Goal: Check status: Check status

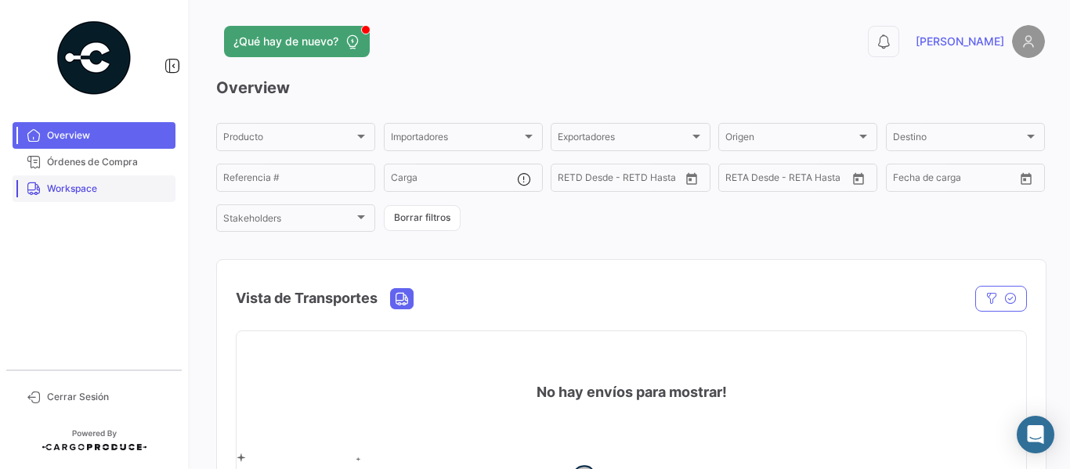
click at [83, 190] on span "Workspace" at bounding box center [108, 189] width 122 height 14
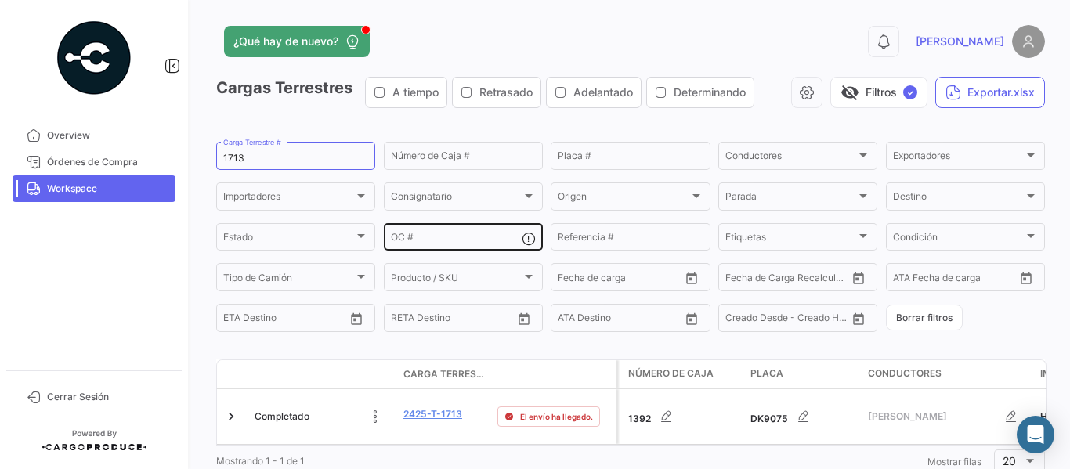
scroll to position [46, 0]
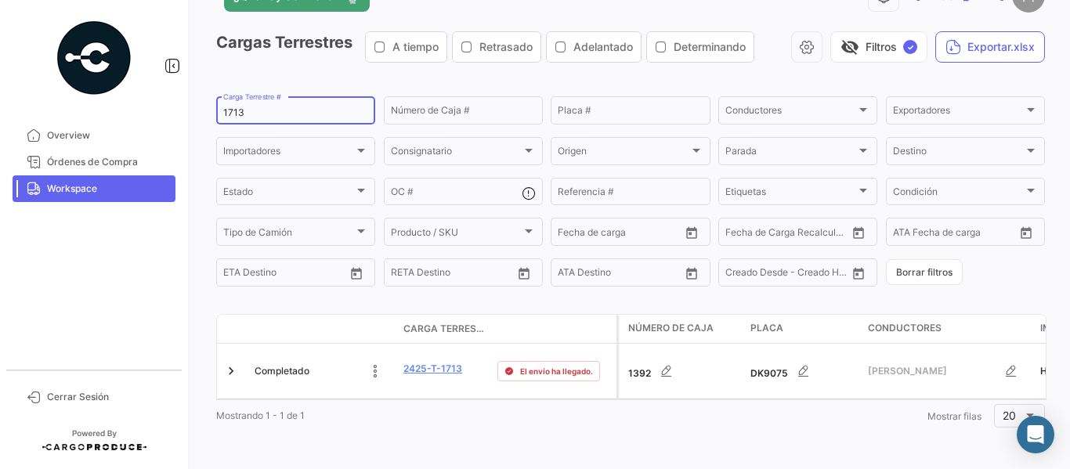
click at [287, 115] on input "1713" at bounding box center [295, 112] width 145 height 11
drag, startPoint x: 226, startPoint y: 113, endPoint x: 273, endPoint y: 121, distance: 48.4
click at [273, 121] on div "1713 Carga Terrestre #" at bounding box center [295, 109] width 145 height 31
paste input "2425-T-1729"
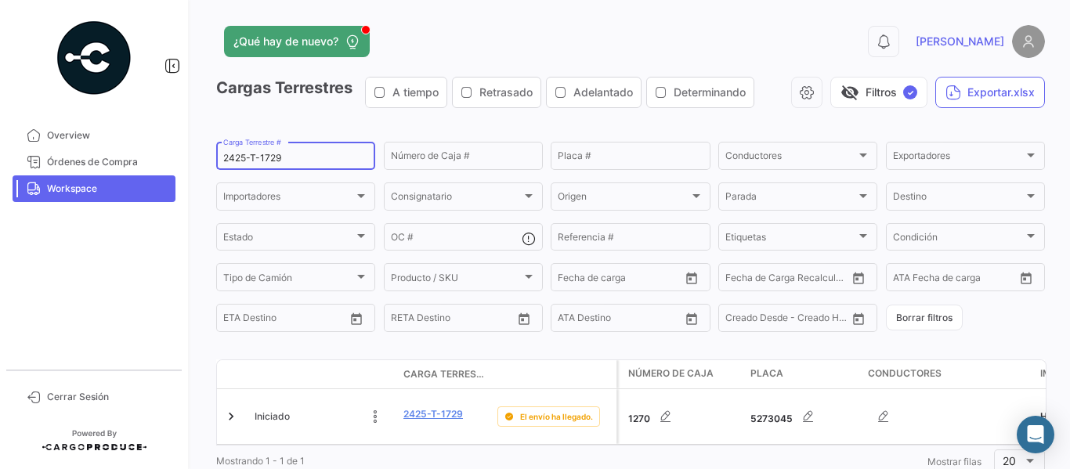
scroll to position [57, 0]
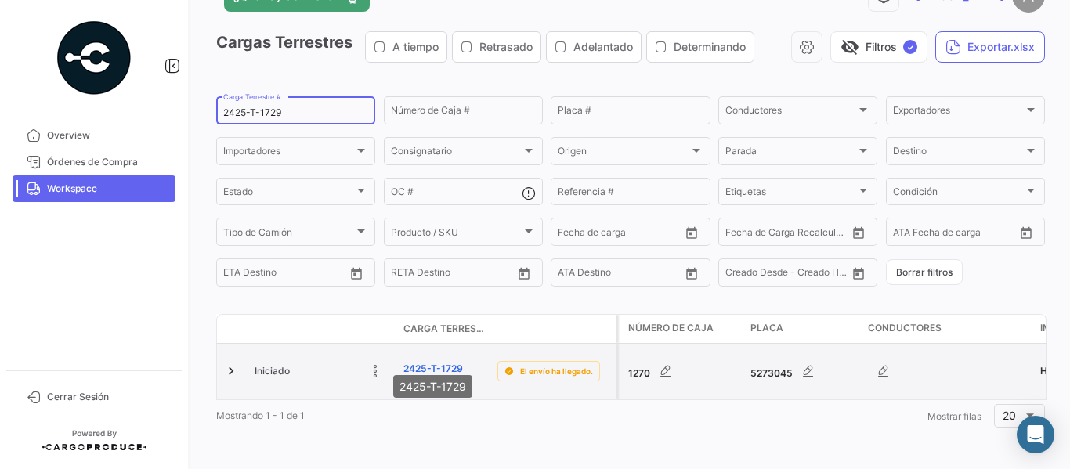
type input "2425-T-1729"
click at [432, 362] on link "2425-T-1729" at bounding box center [433, 369] width 60 height 14
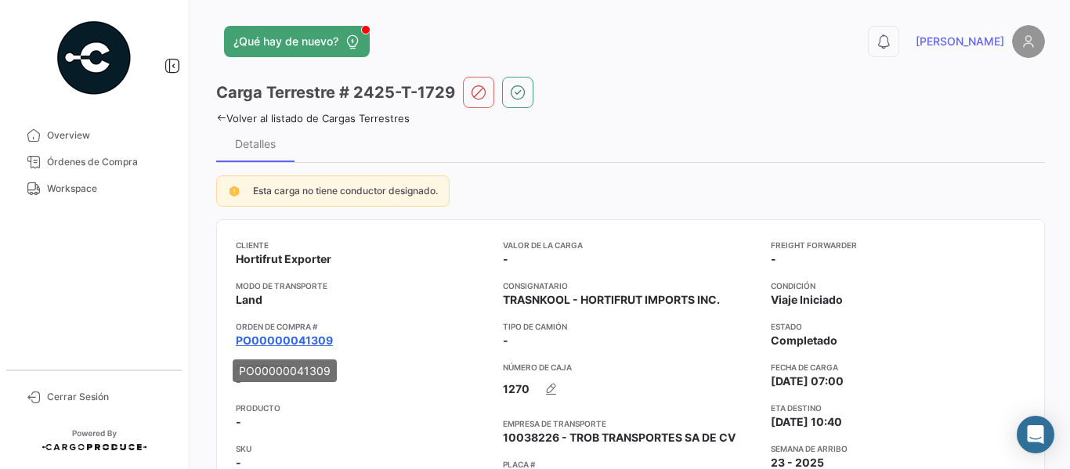
click at [295, 338] on link "PO00000041309" at bounding box center [284, 341] width 97 height 16
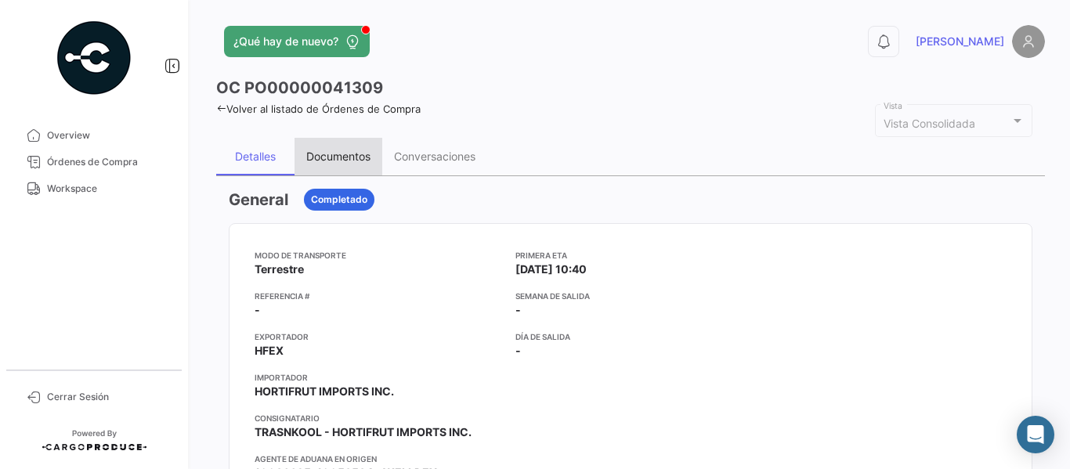
click at [341, 154] on div "Documentos" at bounding box center [338, 156] width 64 height 13
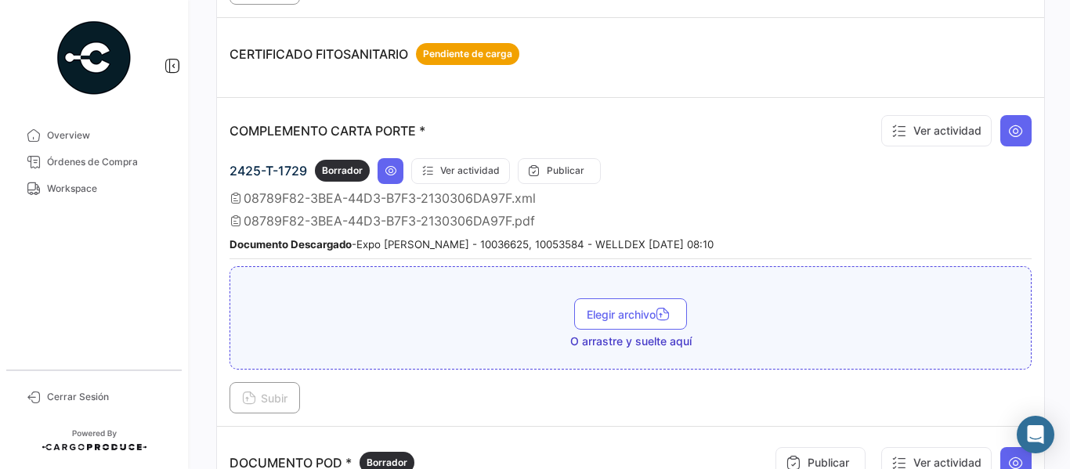
scroll to position [392, 0]
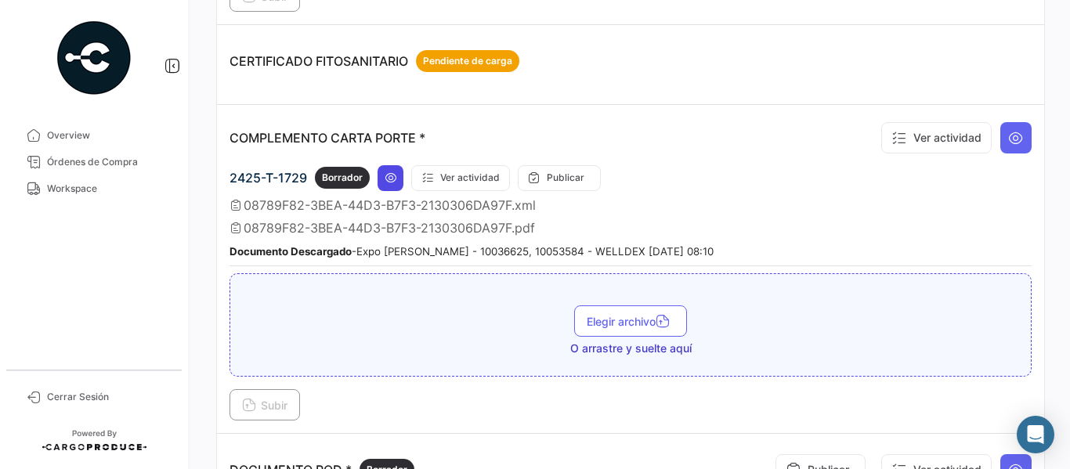
click at [390, 177] on icon at bounding box center [391, 178] width 13 height 13
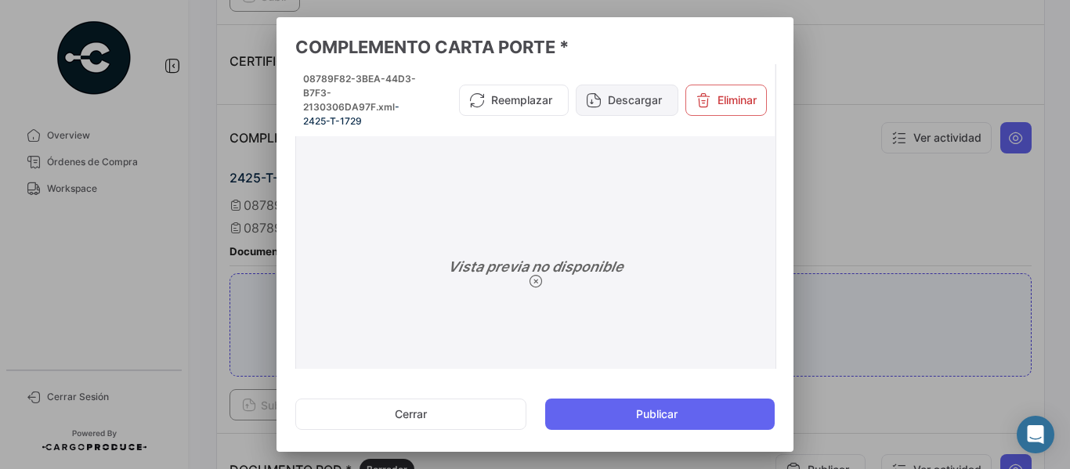
click at [586, 99] on icon at bounding box center [594, 100] width 16 height 16
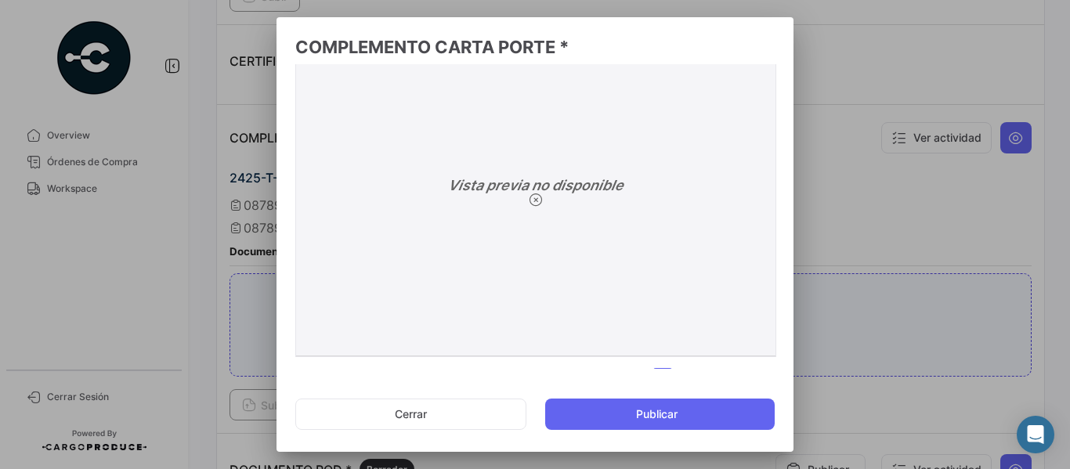
scroll to position [109, 0]
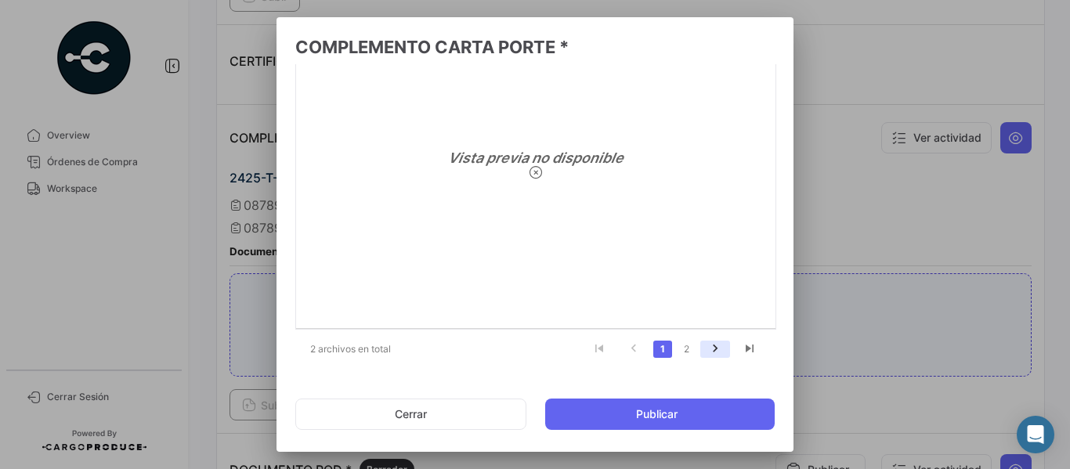
click at [706, 353] on icon "go to next page" at bounding box center [715, 351] width 20 height 19
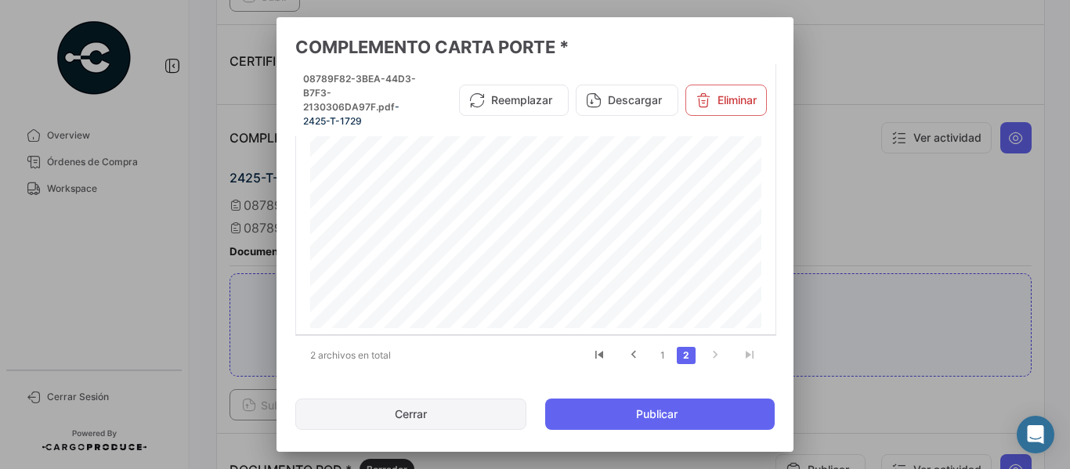
scroll to position [470, 0]
click at [433, 416] on button "Cerrar" at bounding box center [410, 414] width 231 height 31
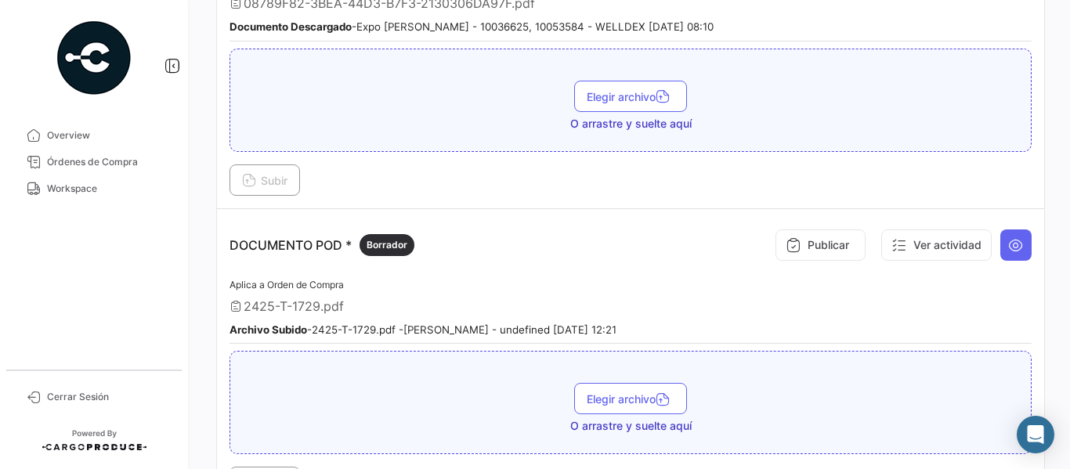
scroll to position [705, 0]
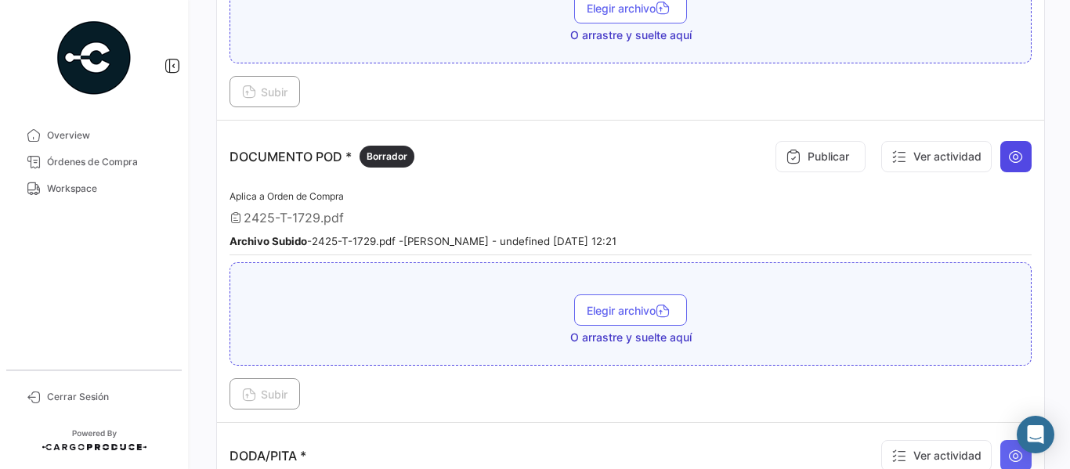
click at [1007, 168] on button at bounding box center [1015, 156] width 31 height 31
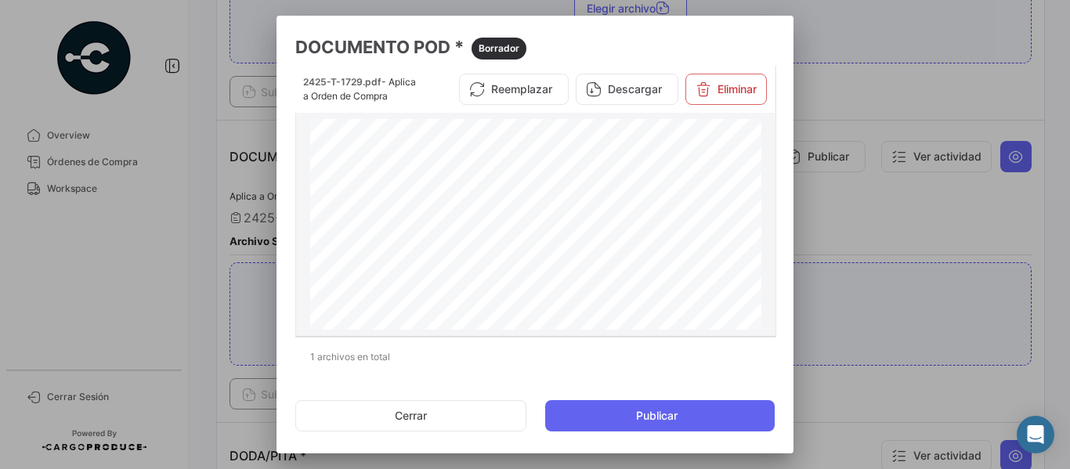
scroll to position [0, 0]
click at [447, 417] on button "Cerrar" at bounding box center [410, 415] width 231 height 31
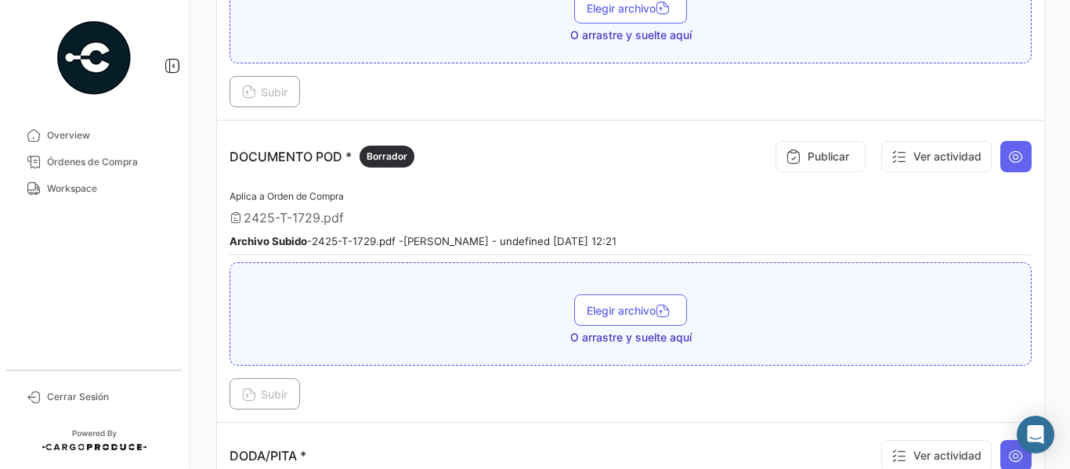
scroll to position [1018, 0]
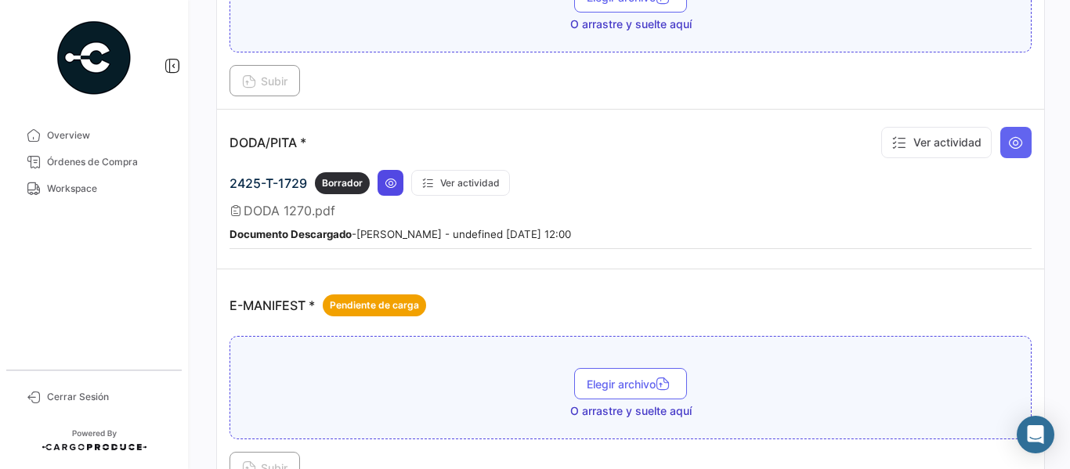
click at [385, 183] on icon at bounding box center [391, 183] width 13 height 13
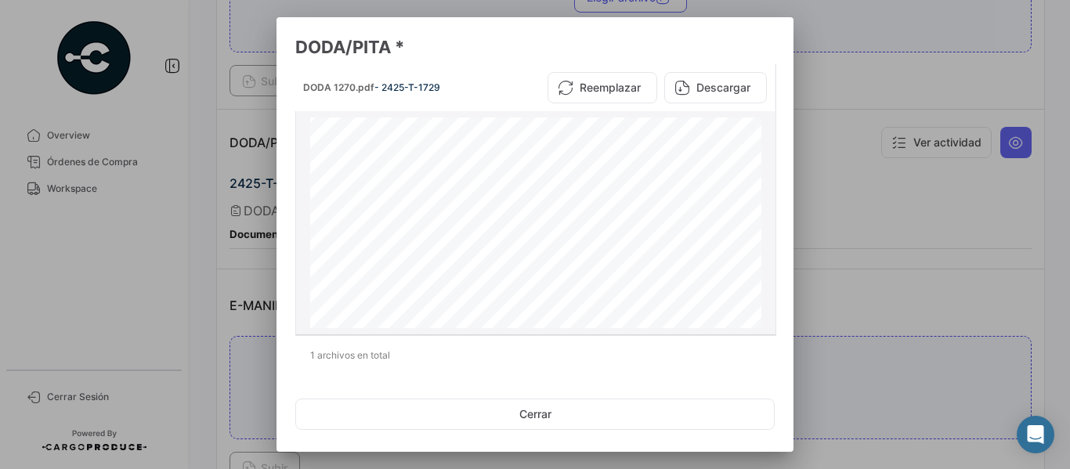
scroll to position [0, 0]
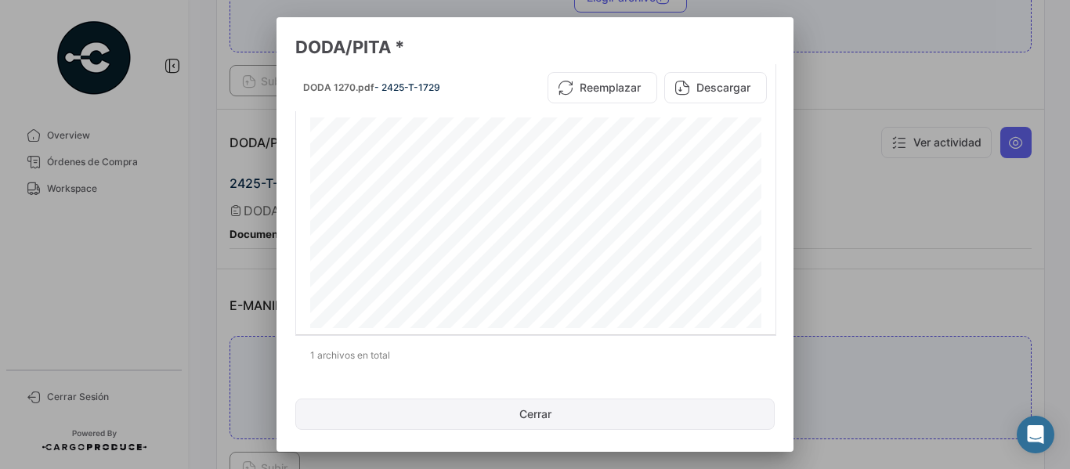
click at [547, 419] on button "Cerrar" at bounding box center [534, 414] width 479 height 31
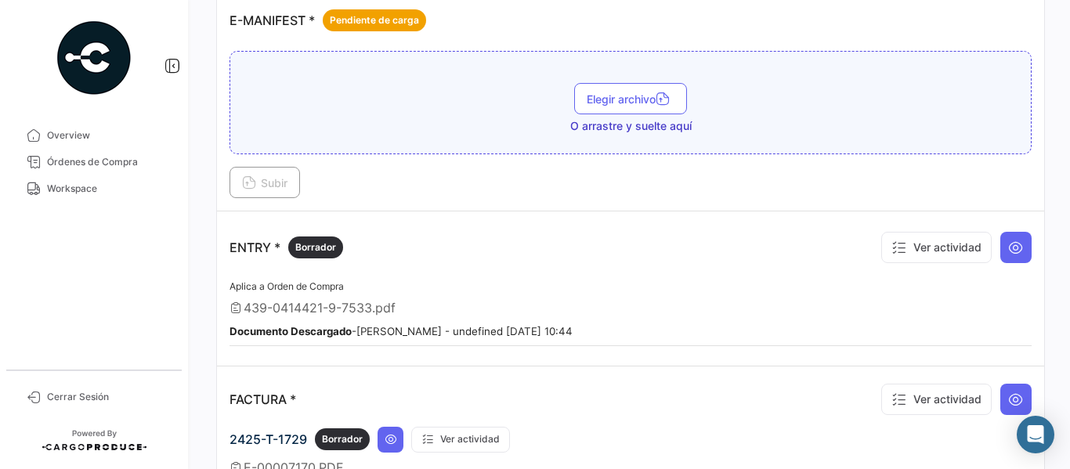
scroll to position [1410, 0]
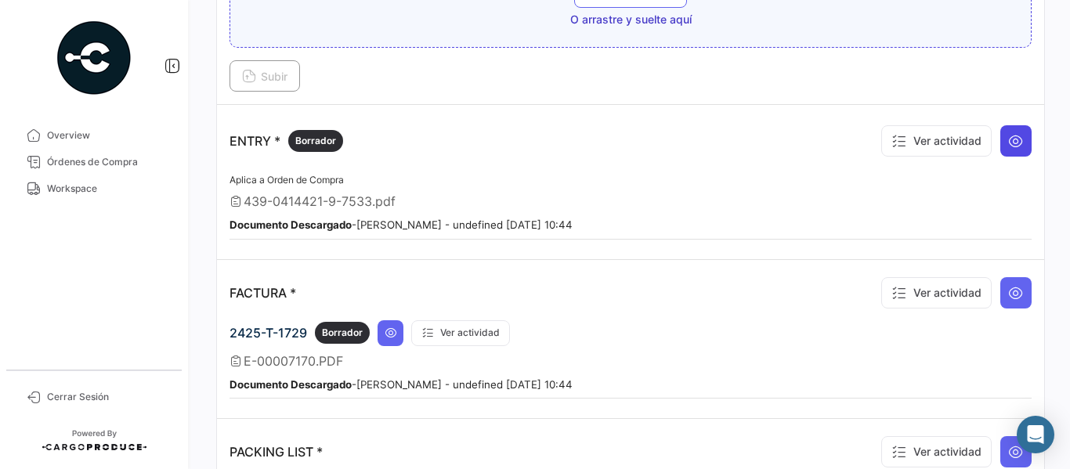
click at [1008, 140] on icon at bounding box center [1016, 141] width 16 height 16
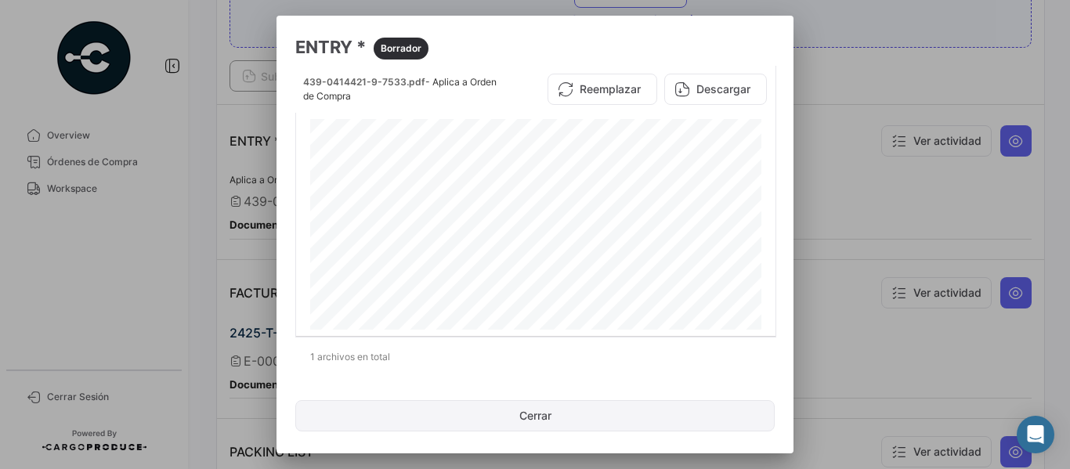
click at [538, 414] on button "Cerrar" at bounding box center [534, 415] width 479 height 31
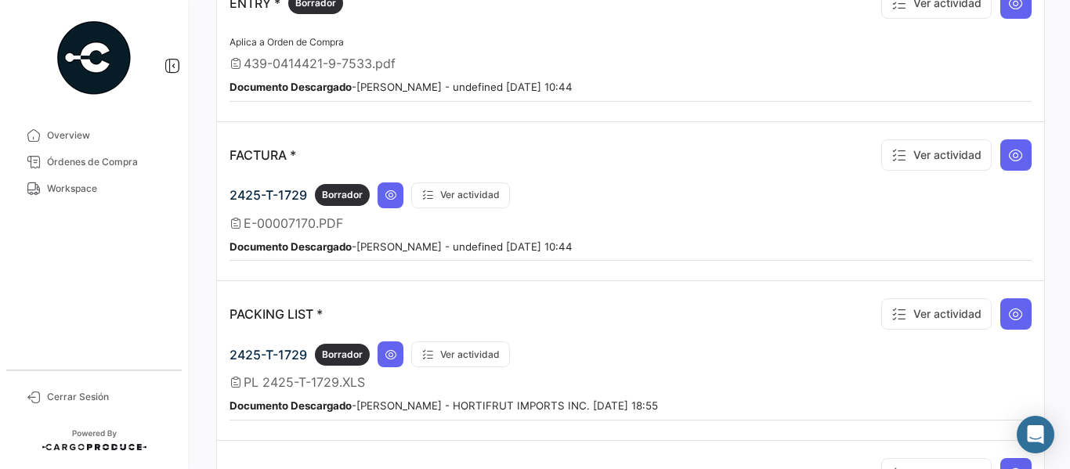
scroll to position [1567, 0]
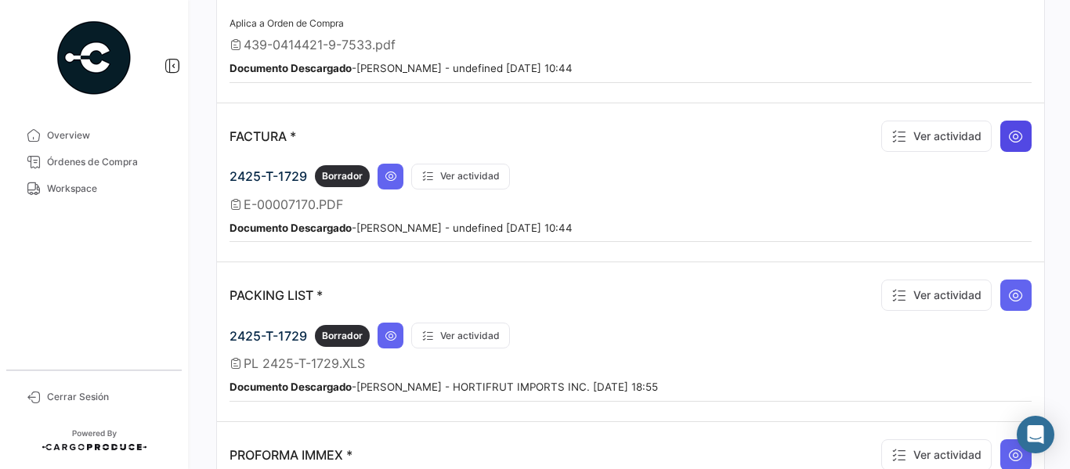
click at [1012, 146] on button at bounding box center [1015, 136] width 31 height 31
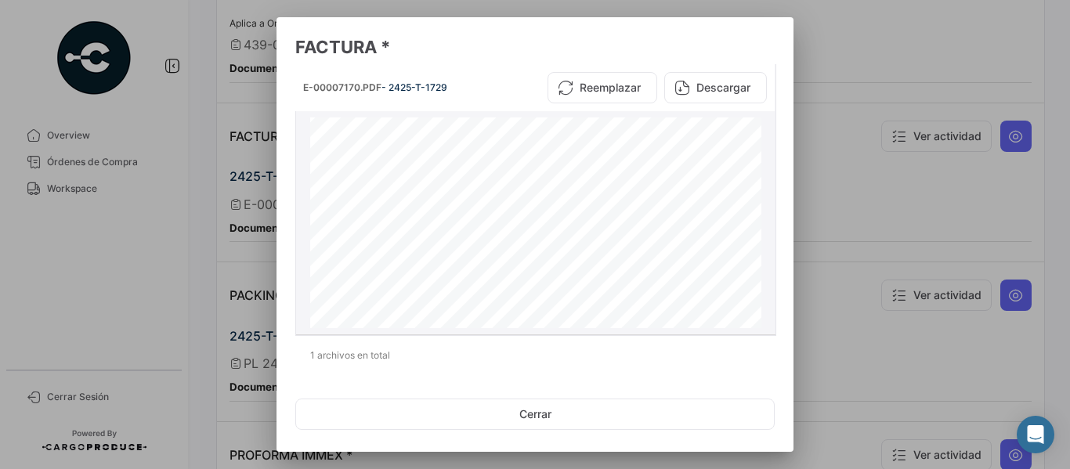
scroll to position [0, 0]
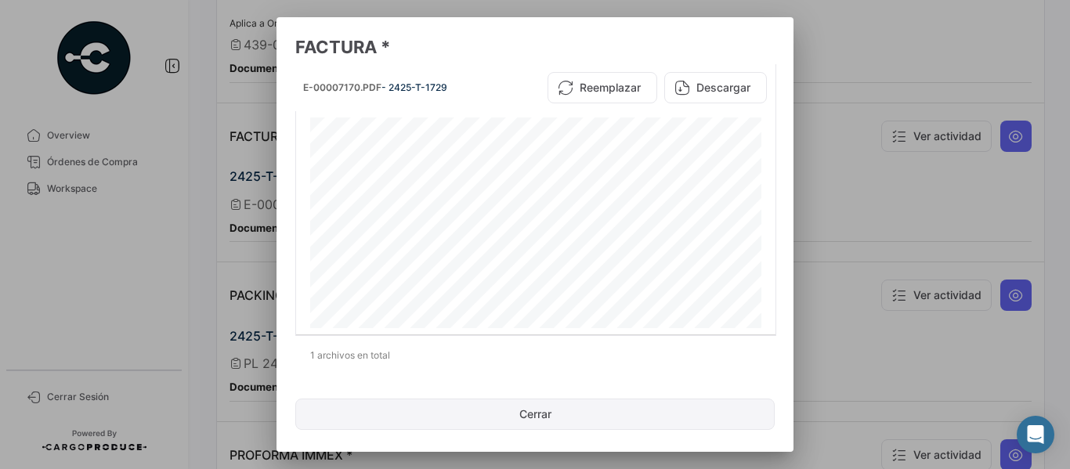
click at [543, 405] on button "Cerrar" at bounding box center [534, 414] width 479 height 31
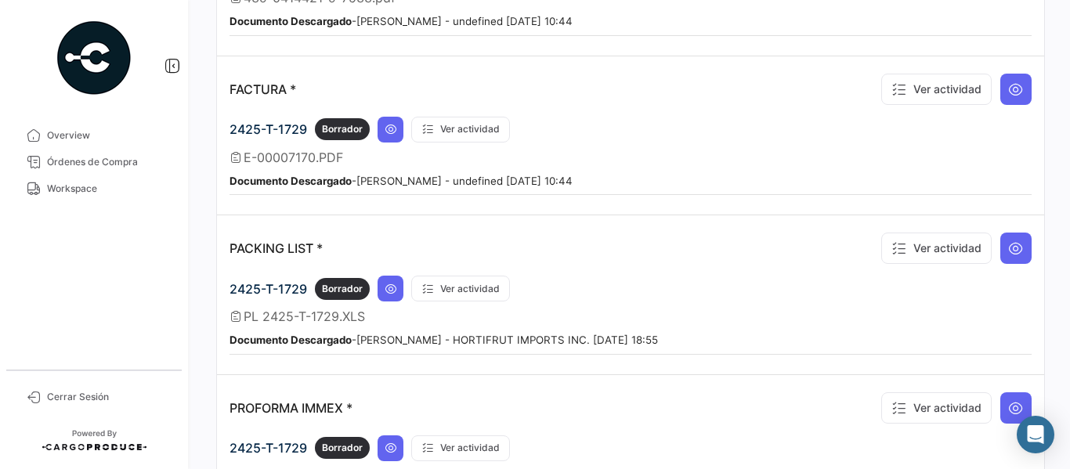
scroll to position [1613, 0]
click at [385, 140] on button at bounding box center [391, 131] width 26 height 26
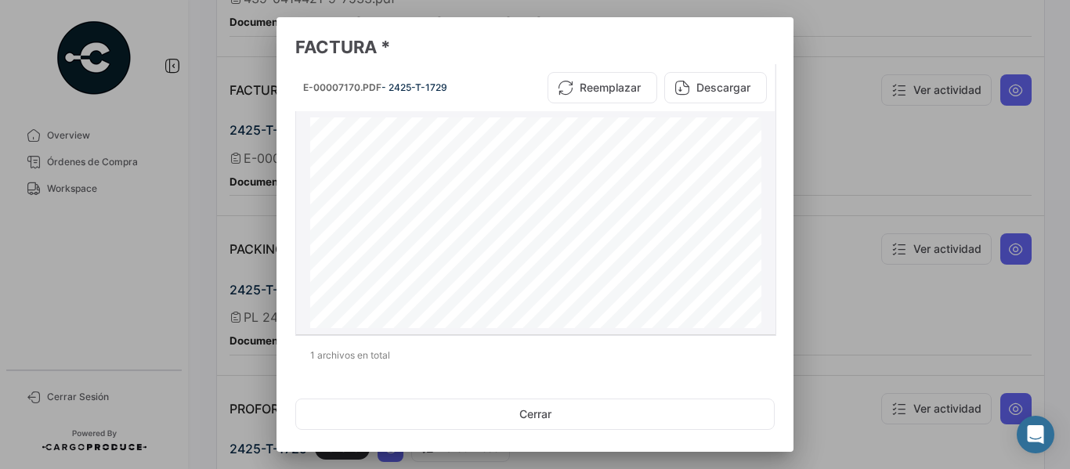
scroll to position [0, 0]
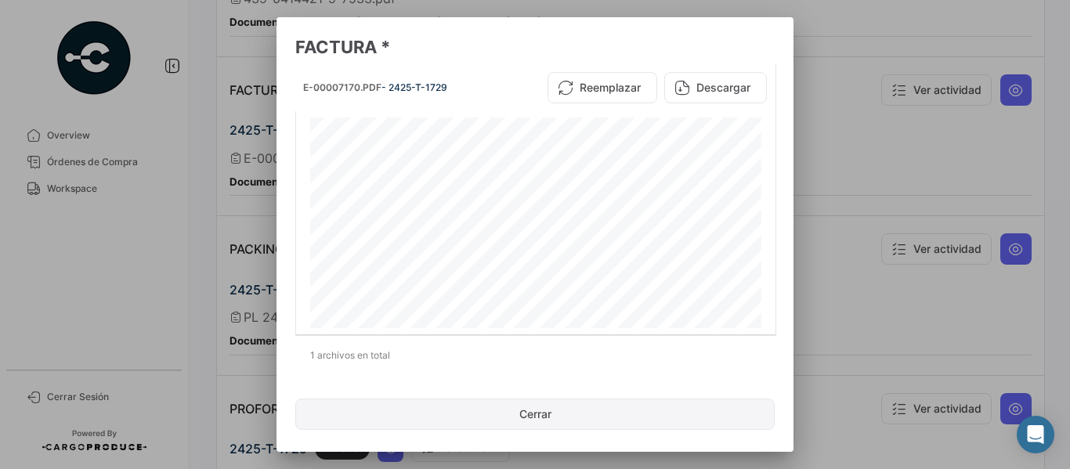
click at [526, 416] on button "Cerrar" at bounding box center [534, 414] width 479 height 31
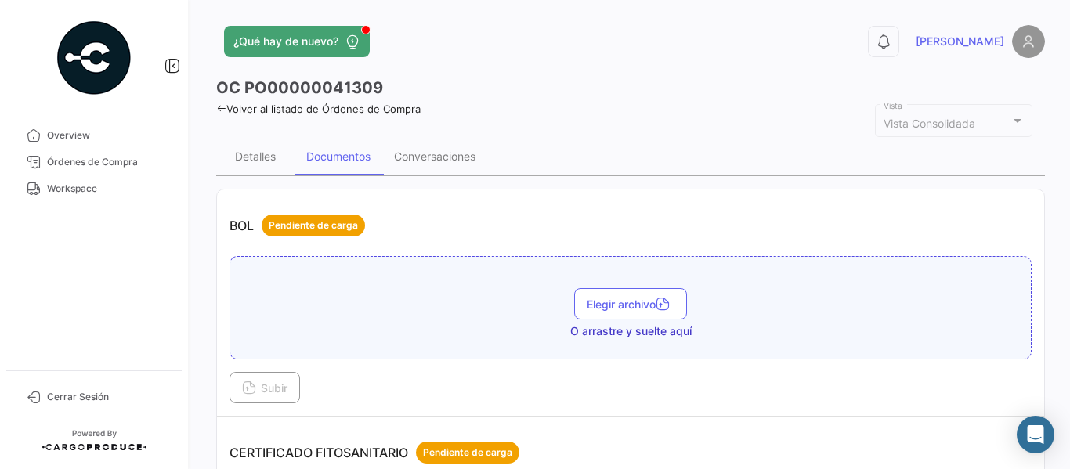
click at [217, 111] on icon at bounding box center [221, 108] width 10 height 10
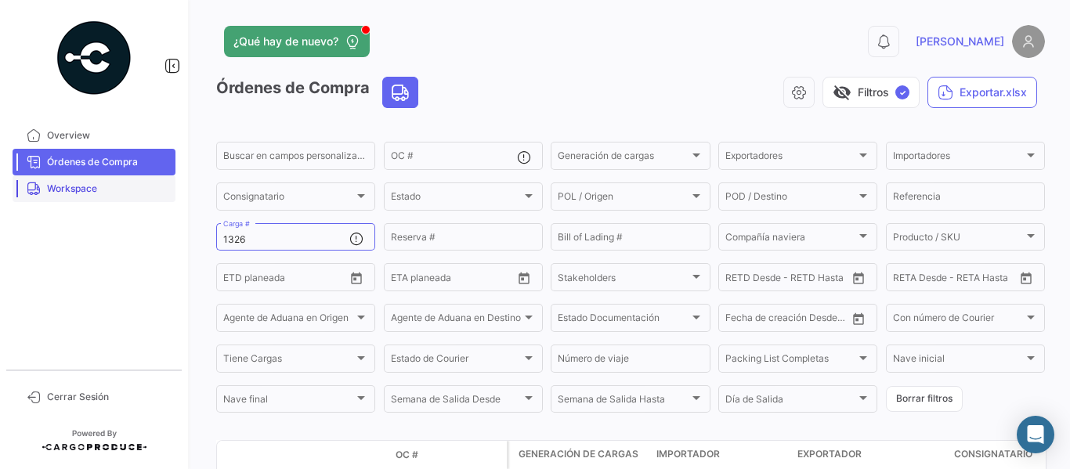
click at [66, 189] on span "Workspace" at bounding box center [108, 189] width 122 height 14
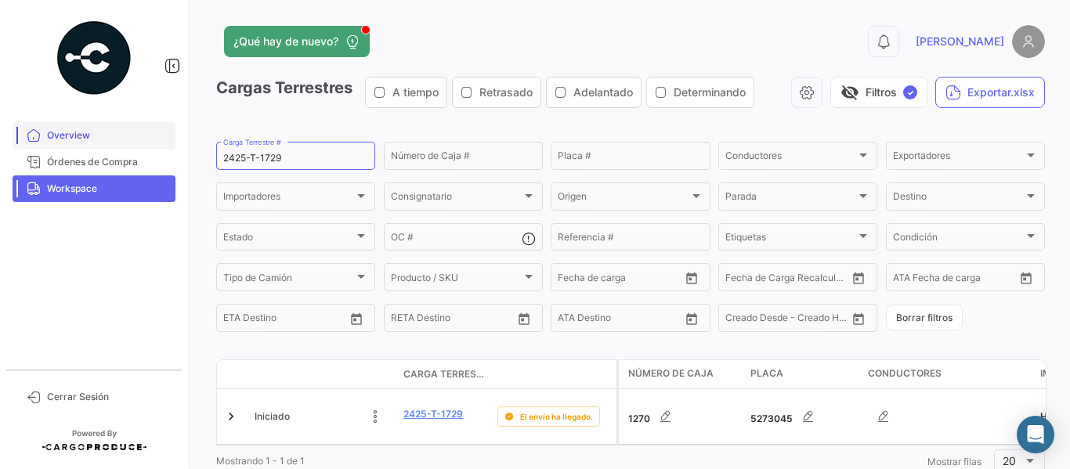
click at [79, 133] on span "Overview" at bounding box center [108, 135] width 122 height 14
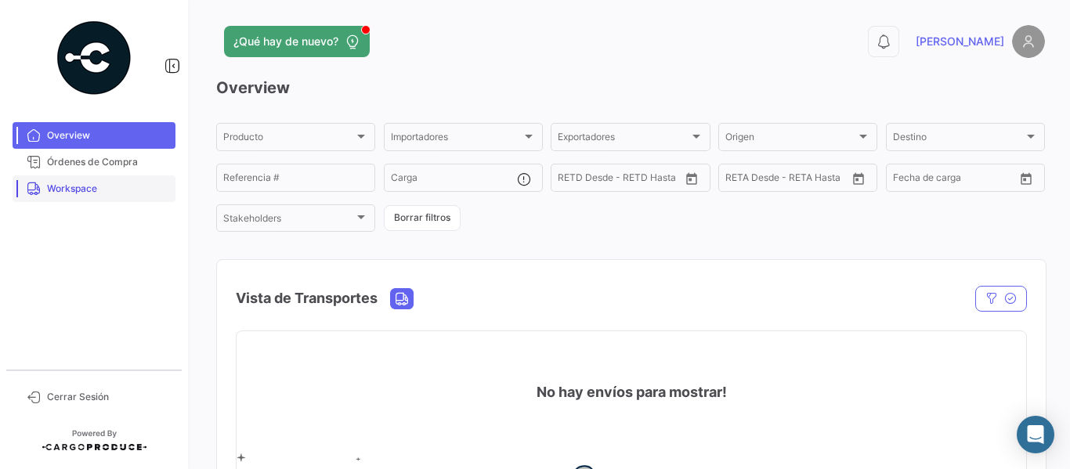
click at [81, 188] on span "Workspace" at bounding box center [108, 189] width 122 height 14
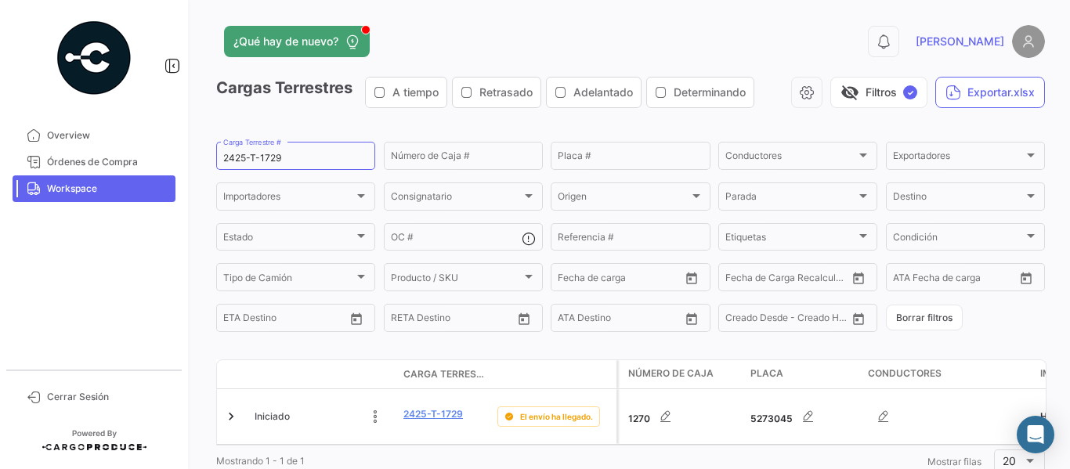
scroll to position [57, 0]
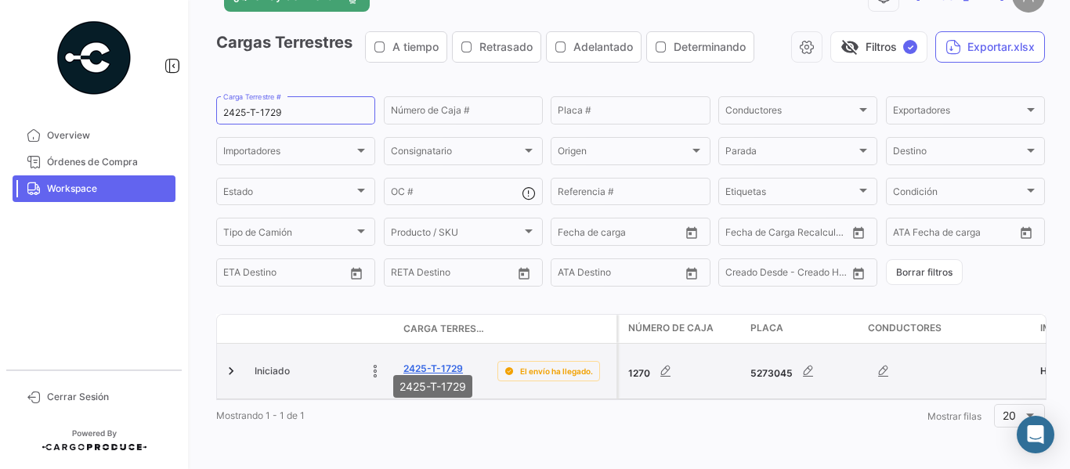
click at [440, 362] on link "2425-T-1729" at bounding box center [433, 369] width 60 height 14
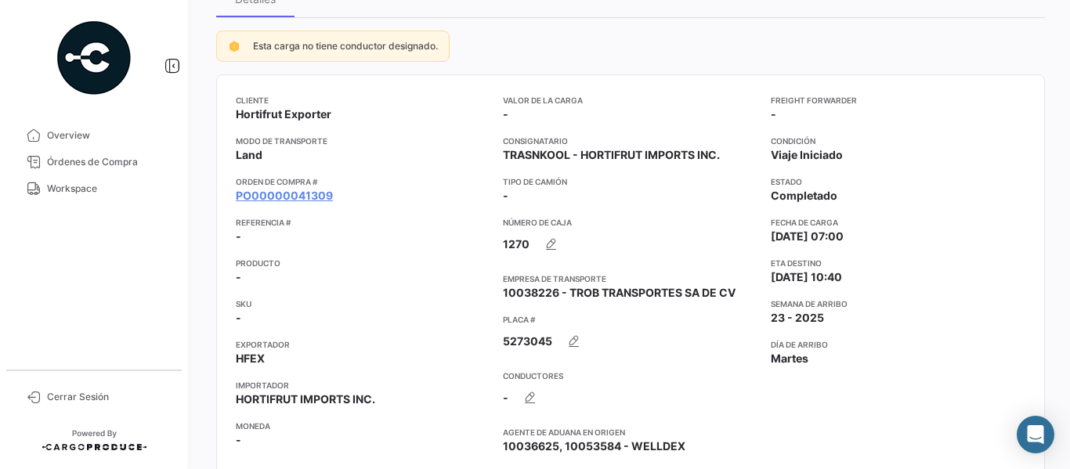
scroll to position [97, 0]
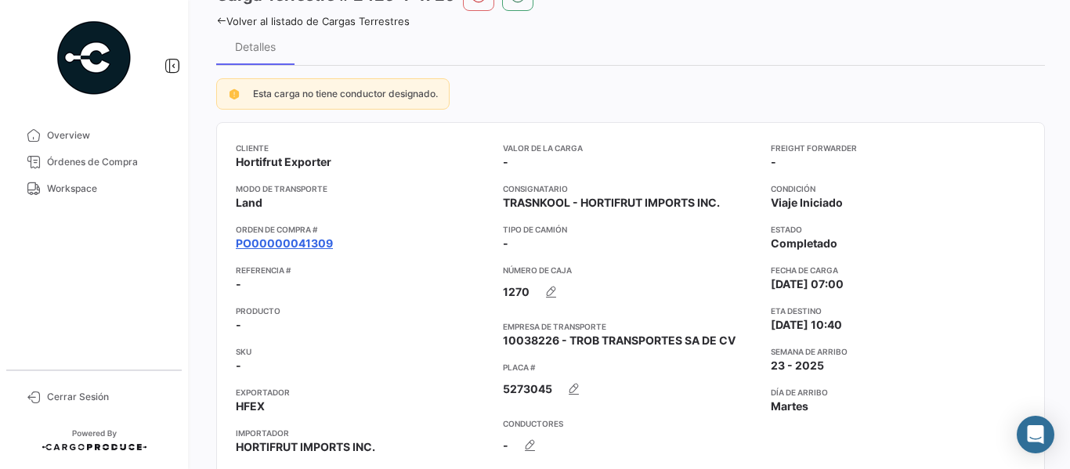
click at [248, 240] on link "PO00000041309" at bounding box center [284, 244] width 97 height 16
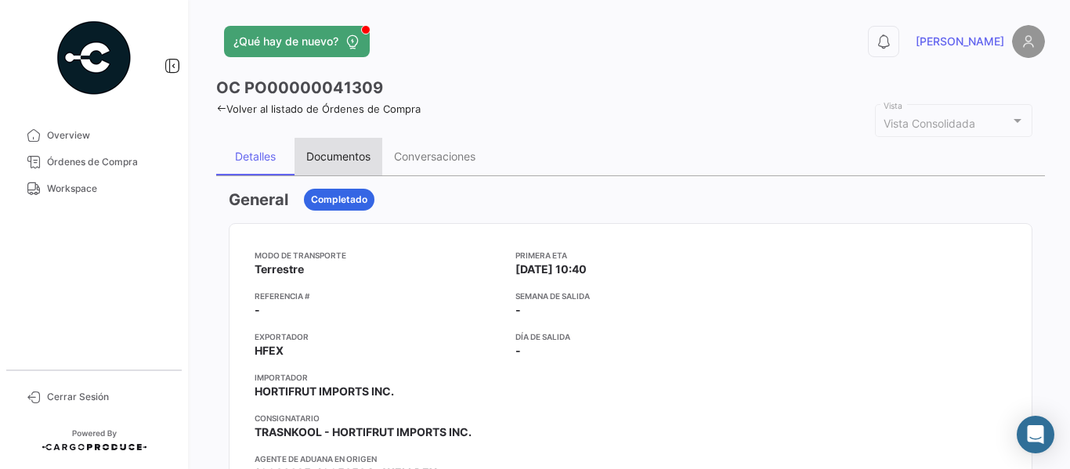
click at [354, 158] on div "Documentos" at bounding box center [338, 156] width 64 height 13
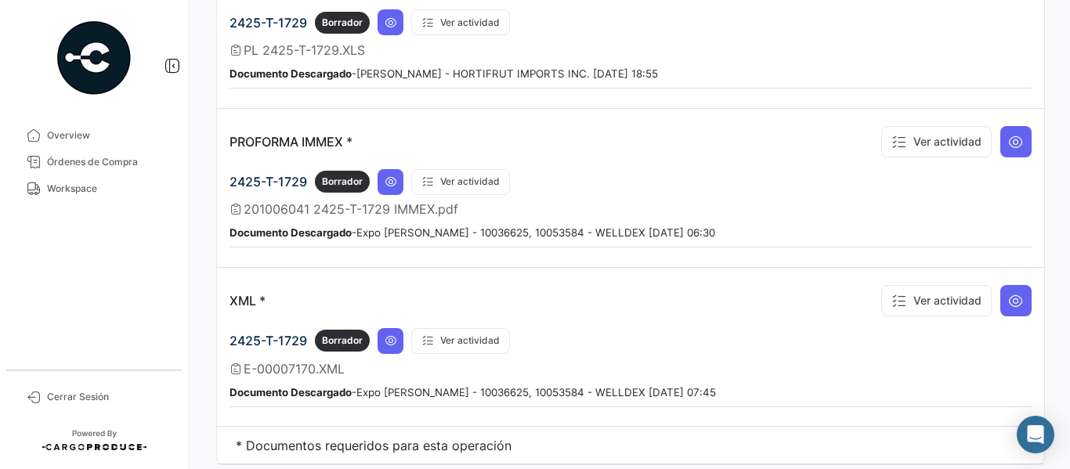
scroll to position [1927, 0]
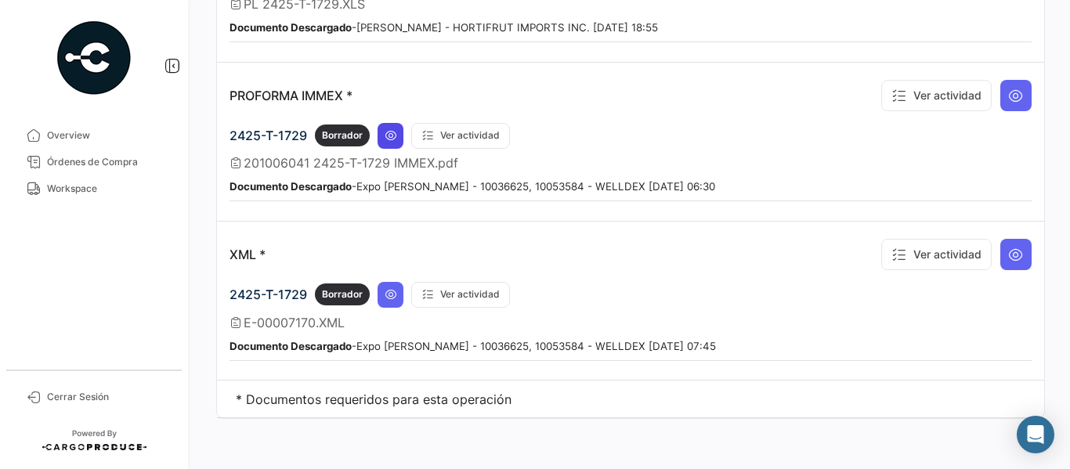
click at [391, 141] on icon at bounding box center [391, 135] width 13 height 13
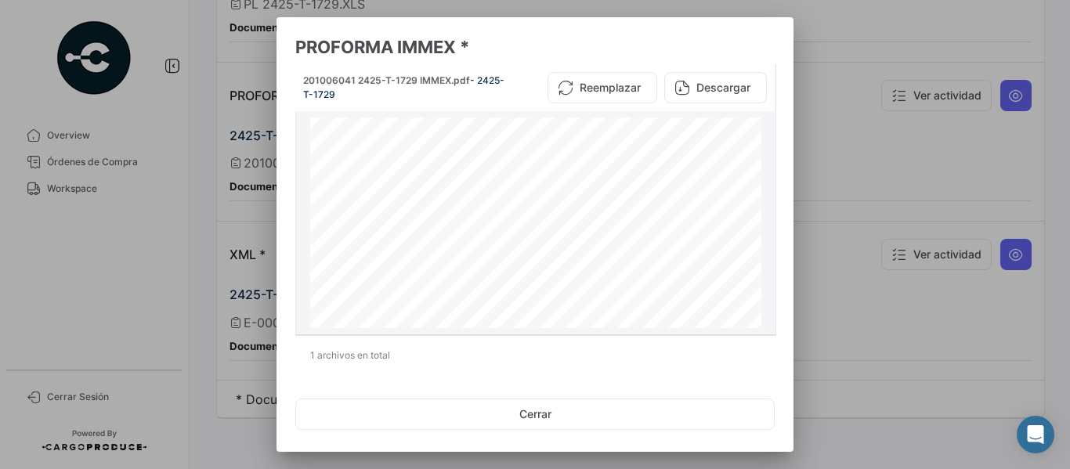
scroll to position [1080, 0]
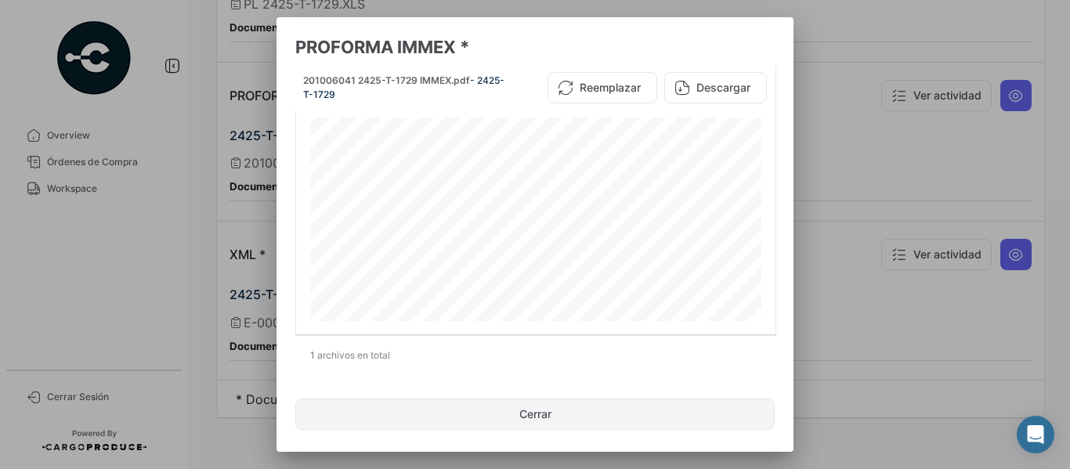
click at [555, 415] on button "Cerrar" at bounding box center [534, 414] width 479 height 31
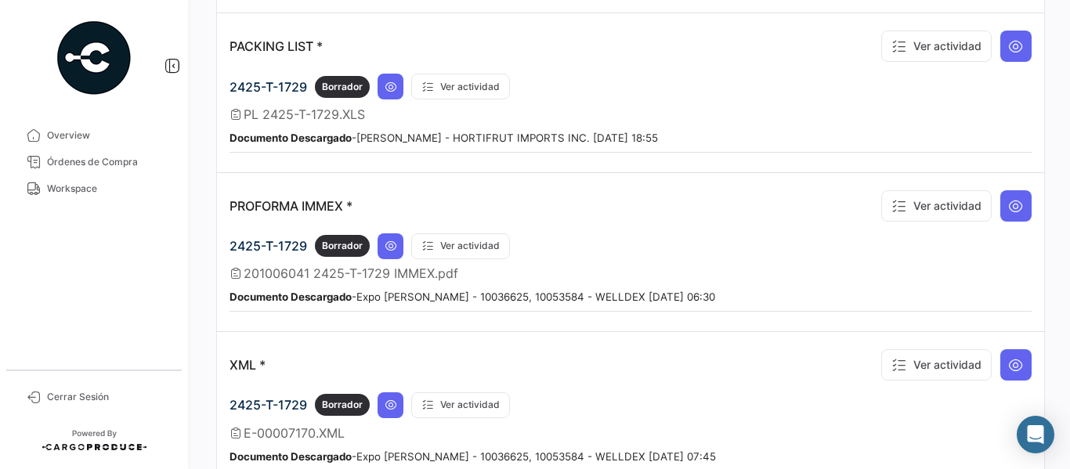
scroll to position [1535, 0]
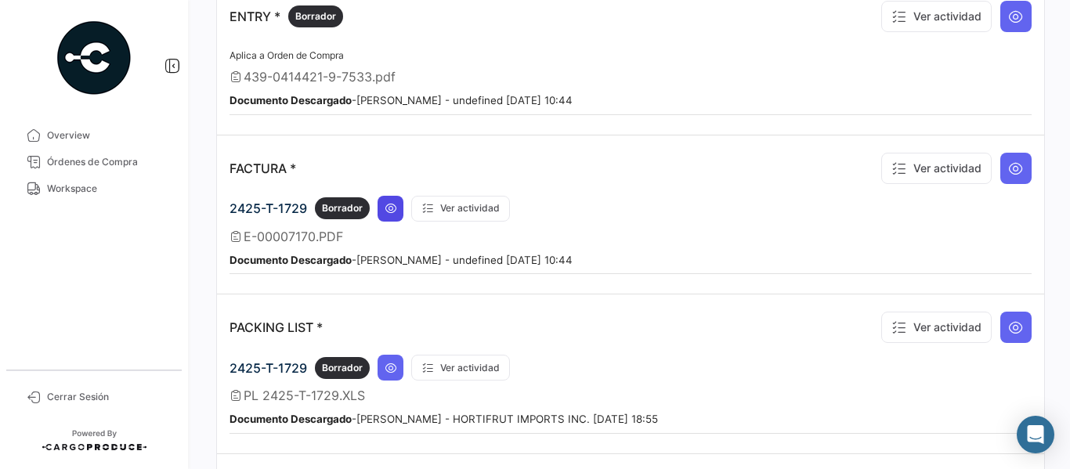
click at [392, 204] on icon at bounding box center [391, 208] width 13 height 13
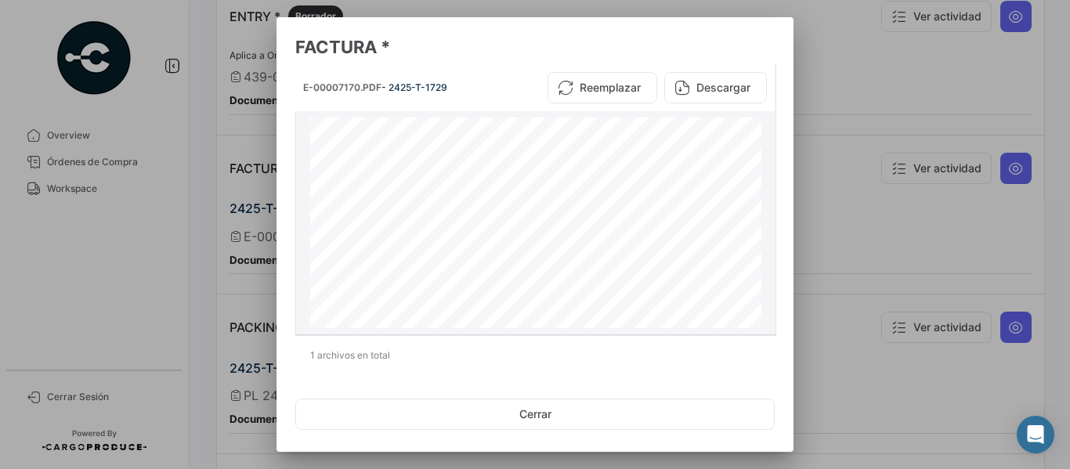
scroll to position [940, 0]
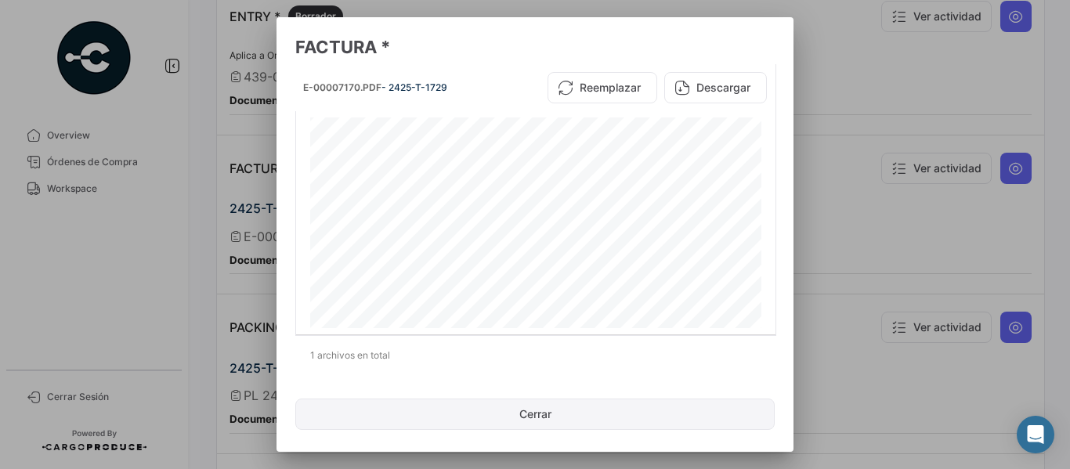
click at [535, 412] on button "Cerrar" at bounding box center [534, 414] width 479 height 31
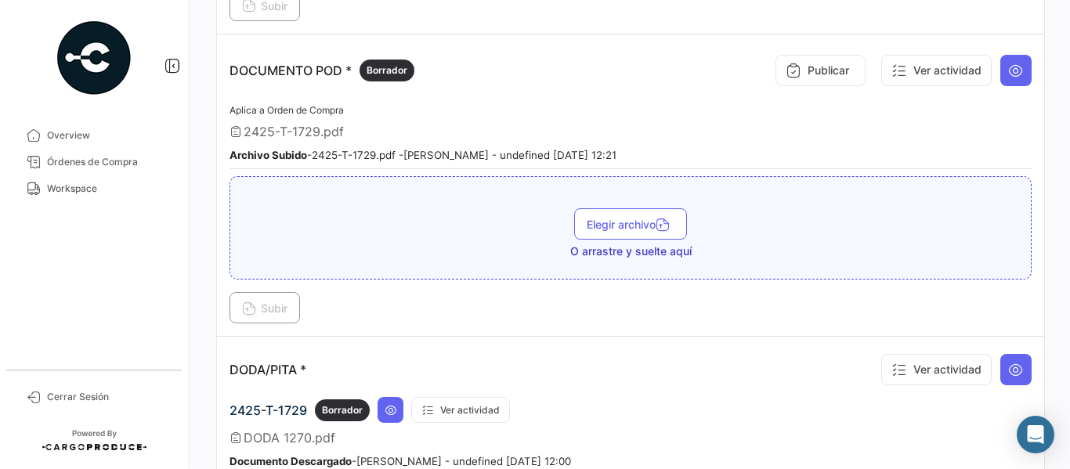
scroll to position [751, 0]
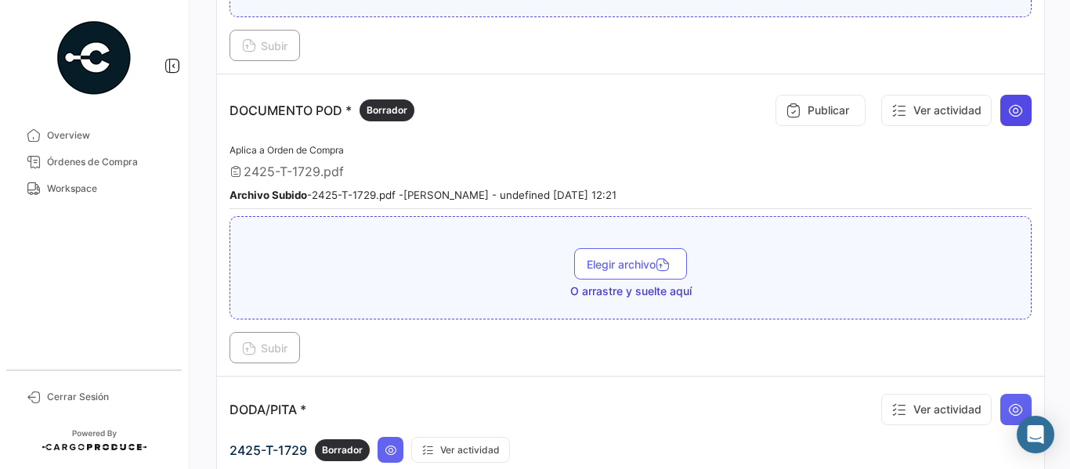
click at [1008, 106] on icon at bounding box center [1016, 111] width 16 height 16
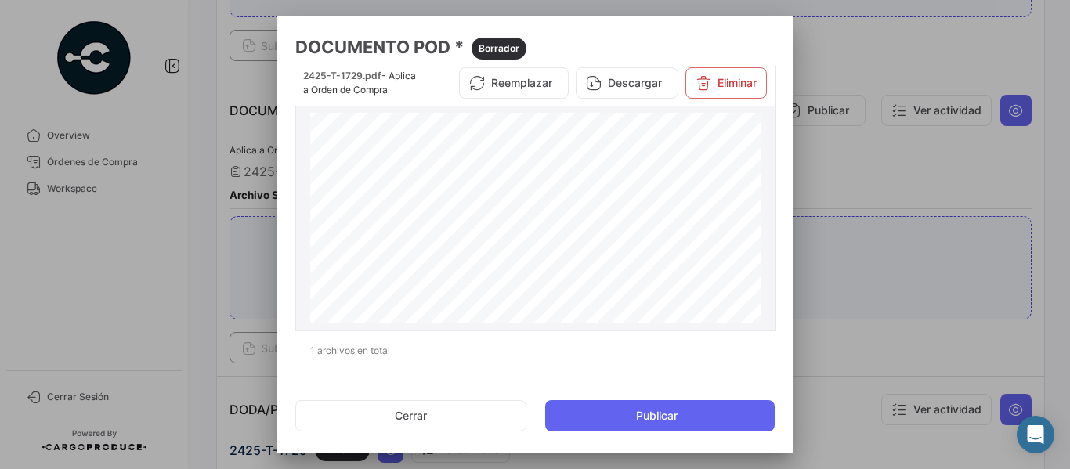
scroll to position [357, 0]
click at [401, 405] on button "Cerrar" at bounding box center [410, 415] width 231 height 31
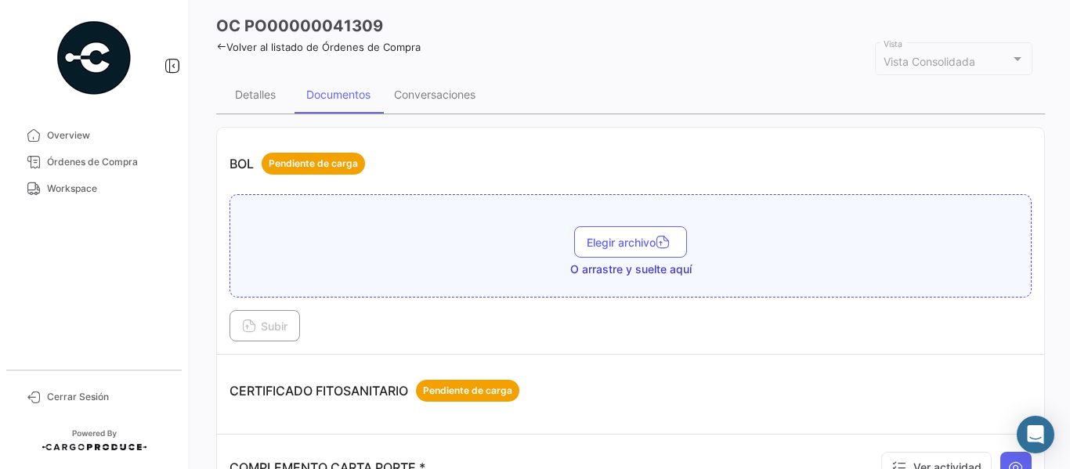
scroll to position [0, 0]
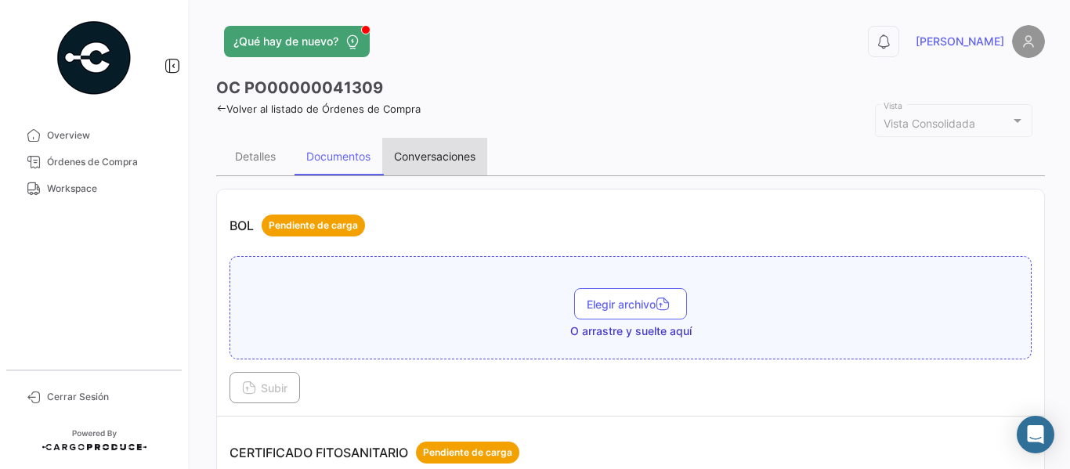
click at [442, 153] on div "Conversaciones" at bounding box center [434, 156] width 81 height 13
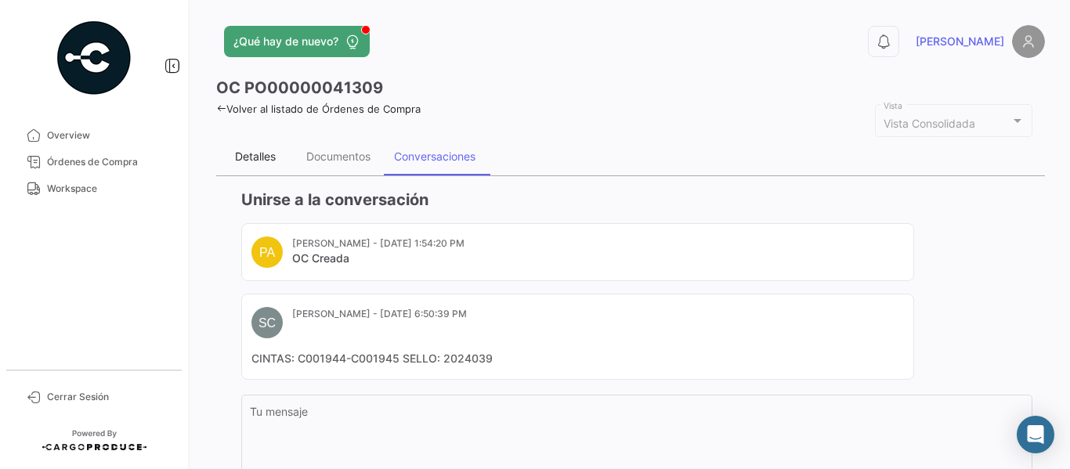
click at [249, 157] on div "Detalles" at bounding box center [255, 156] width 41 height 13
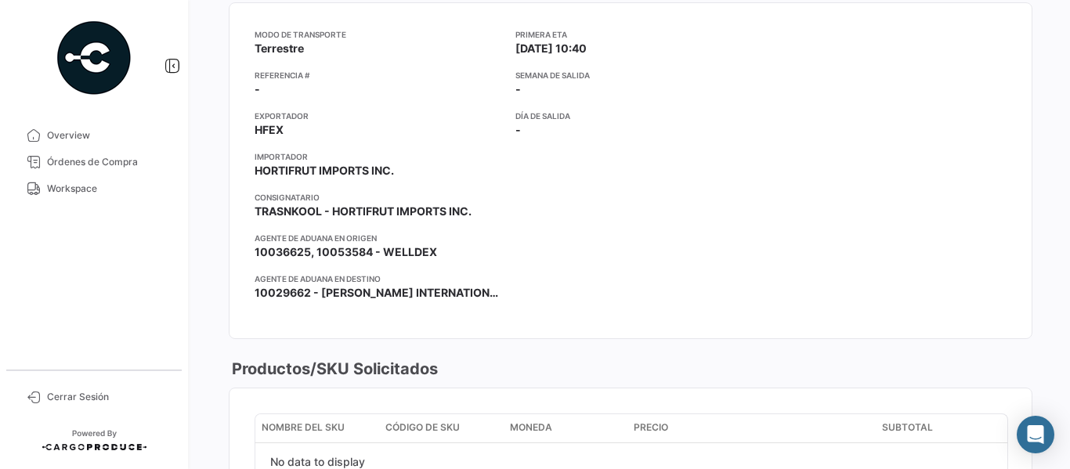
scroll to position [235, 0]
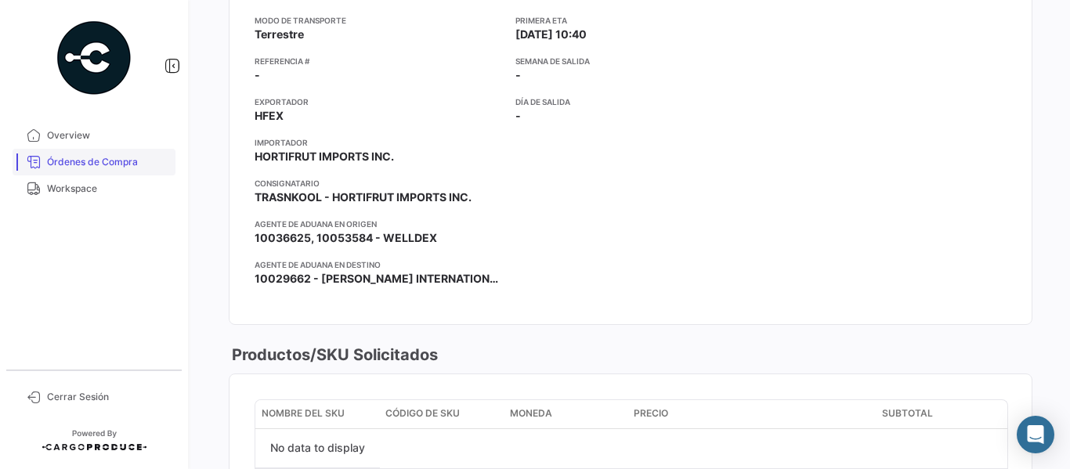
click at [112, 163] on span "Órdenes de Compra" at bounding box center [108, 162] width 122 height 14
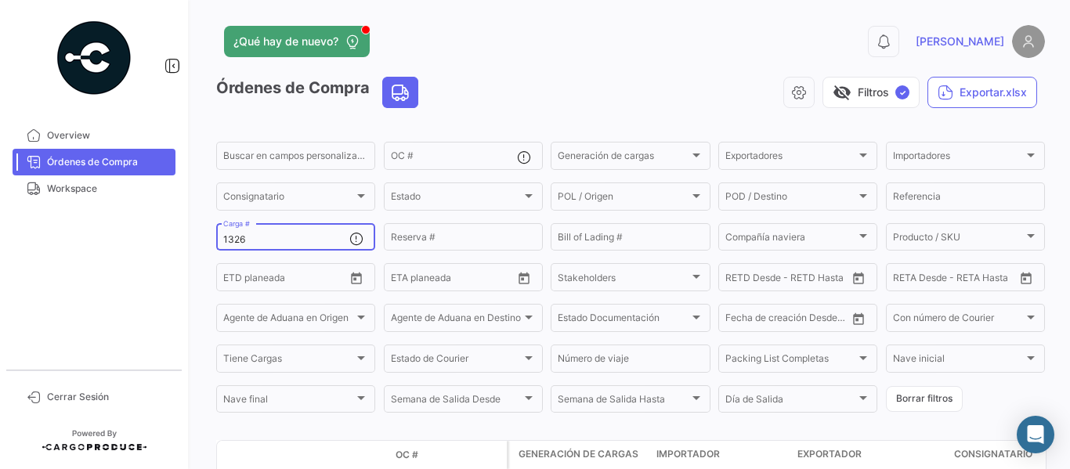
click at [274, 234] on input "1326" at bounding box center [286, 239] width 126 height 11
drag, startPoint x: 223, startPoint y: 241, endPoint x: 259, endPoint y: 233, distance: 36.3
drag, startPoint x: 259, startPoint y: 233, endPoint x: 227, endPoint y: 242, distance: 32.7
click at [225, 234] on input "1326" at bounding box center [286, 239] width 126 height 11
drag, startPoint x: 224, startPoint y: 238, endPoint x: 251, endPoint y: 241, distance: 26.7
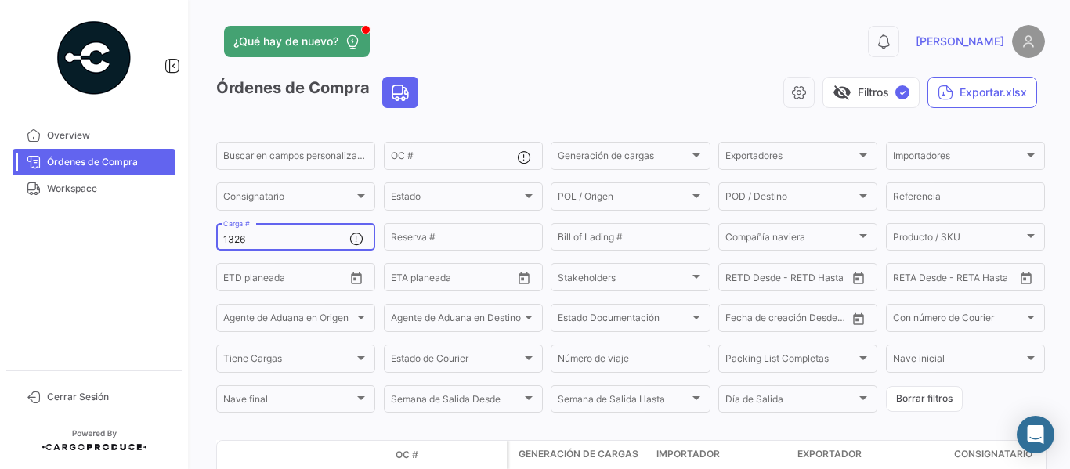
drag, startPoint x: 251, startPoint y: 241, endPoint x: 233, endPoint y: 242, distance: 18.1
click at [233, 242] on input "1326" at bounding box center [286, 239] width 126 height 11
paste input "425-T-17292"
click at [233, 241] on input "132425-T-172926" at bounding box center [286, 239] width 126 height 11
click at [303, 238] on input "2425-T-172926" at bounding box center [286, 239] width 126 height 11
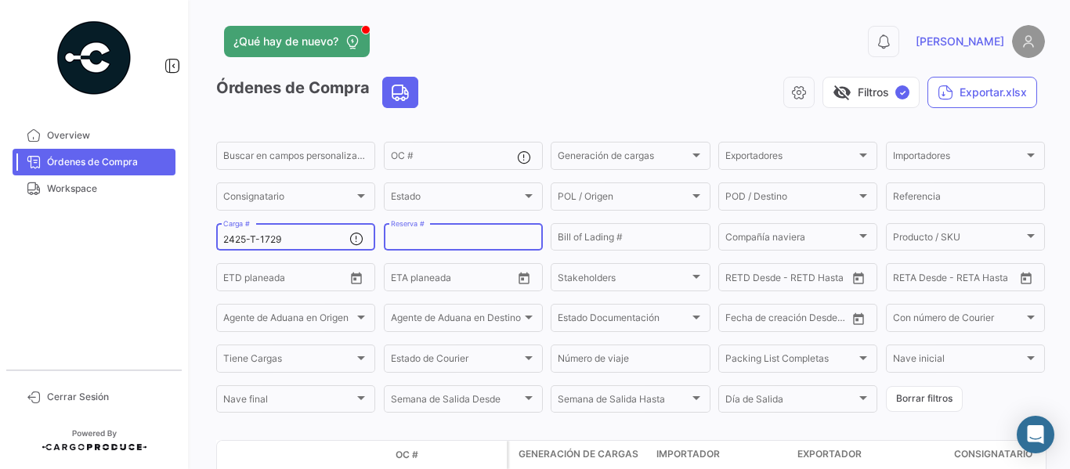
click at [292, 241] on input "2425-T-1729" at bounding box center [286, 239] width 126 height 11
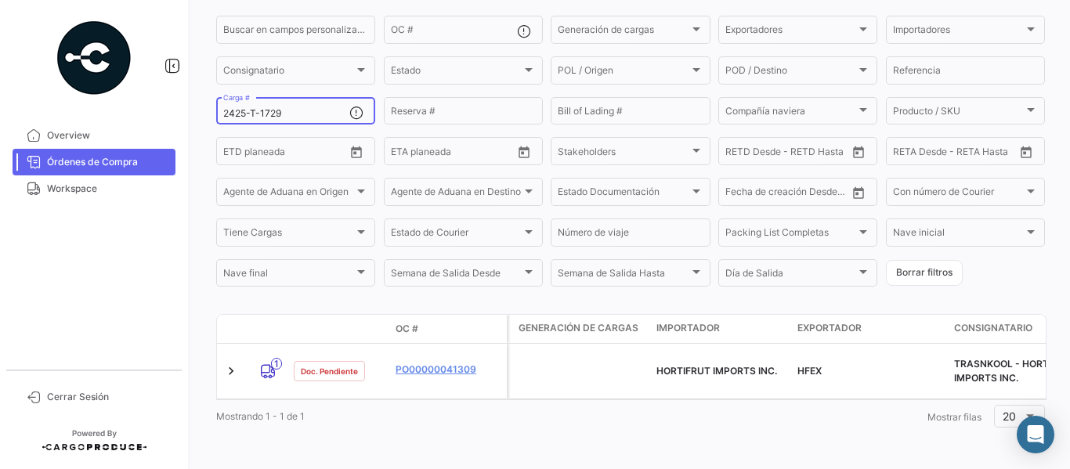
scroll to position [138, 0]
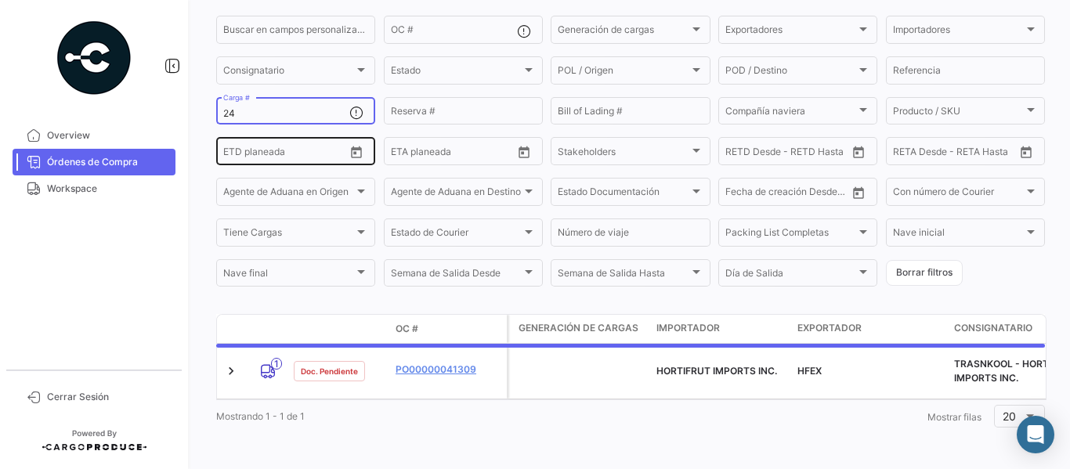
type input "2"
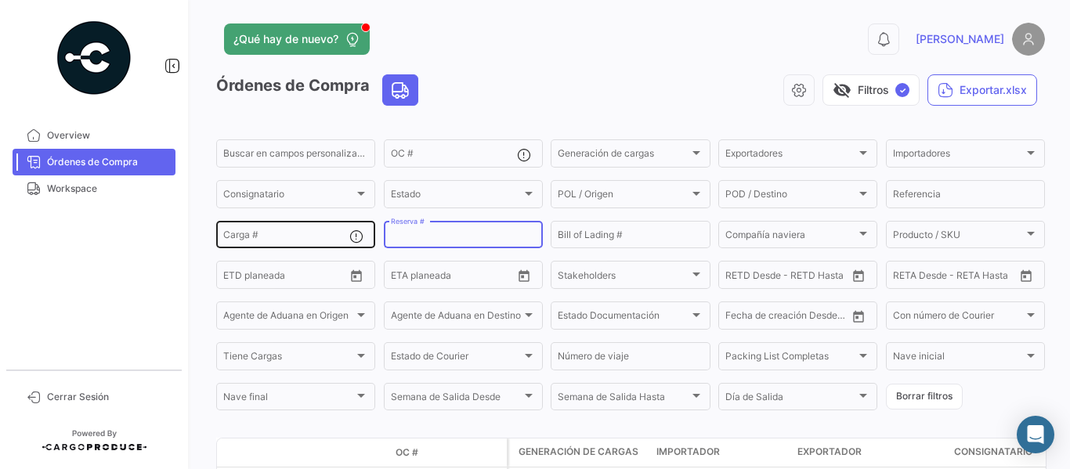
scroll to position [0, 0]
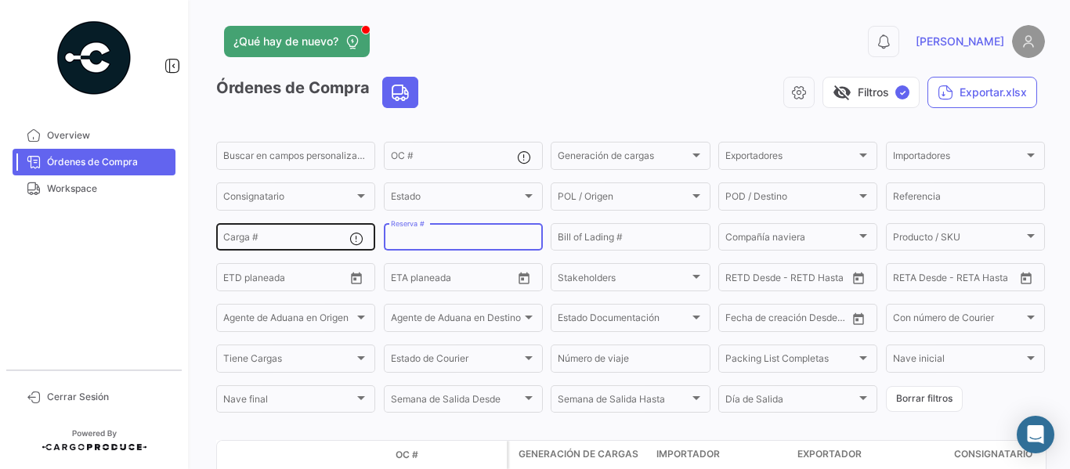
click at [261, 237] on input "Carga #" at bounding box center [286, 239] width 126 height 11
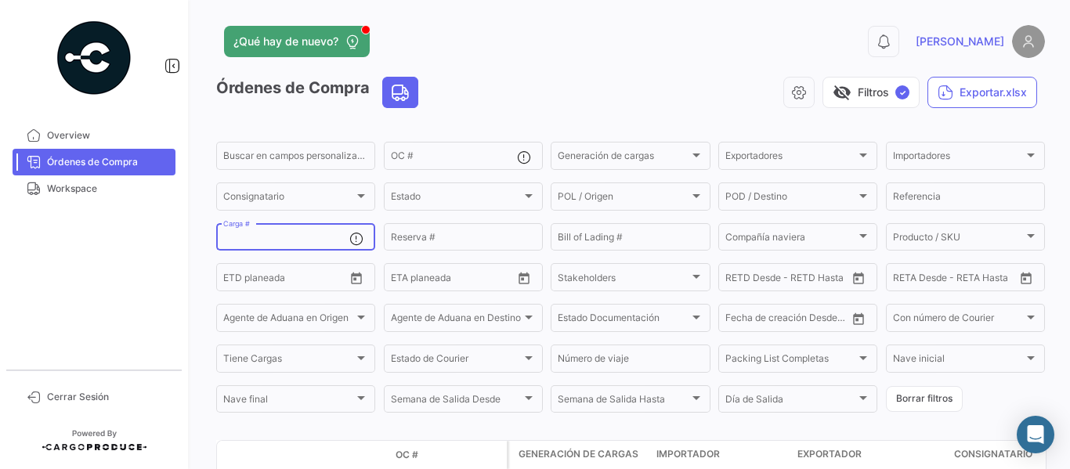
paste input "2425-T-1729"
type input "2425-T-1729"
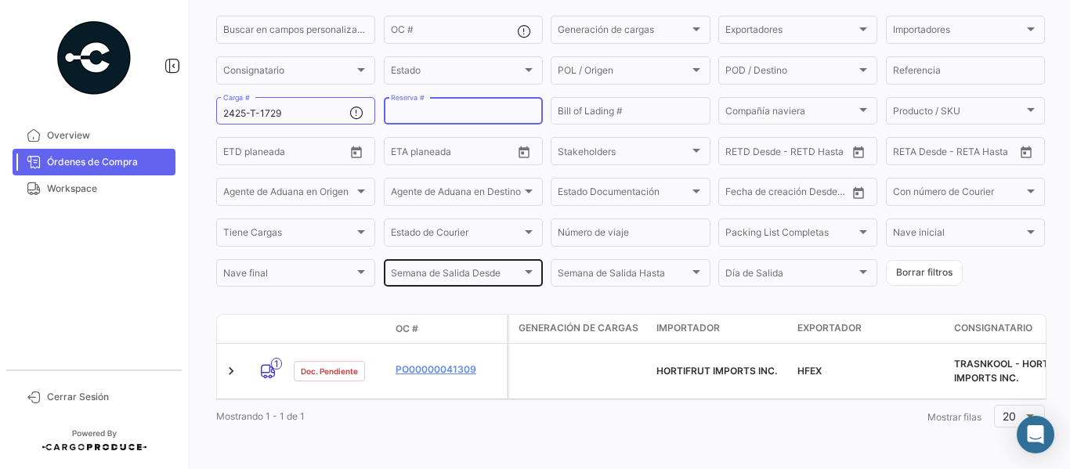
scroll to position [138, 0]
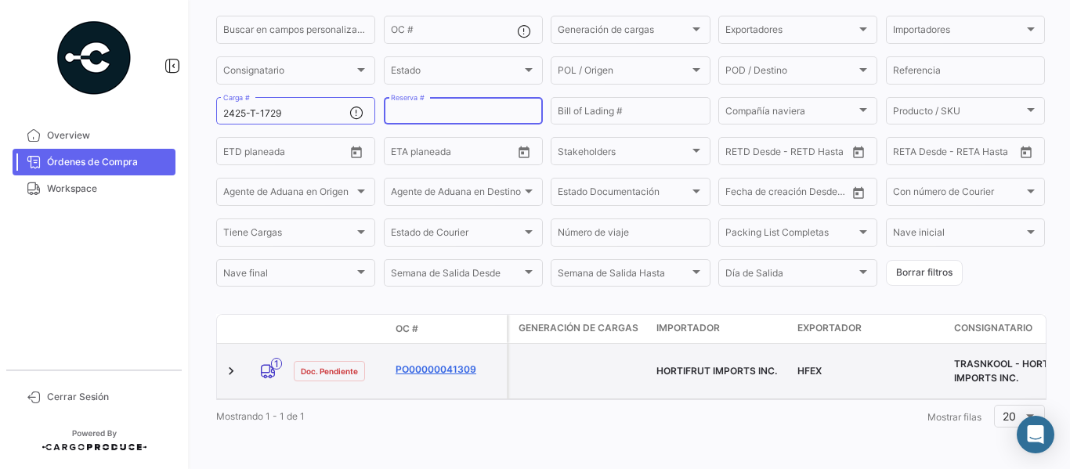
click at [447, 363] on link "PO00000041309" at bounding box center [448, 370] width 105 height 14
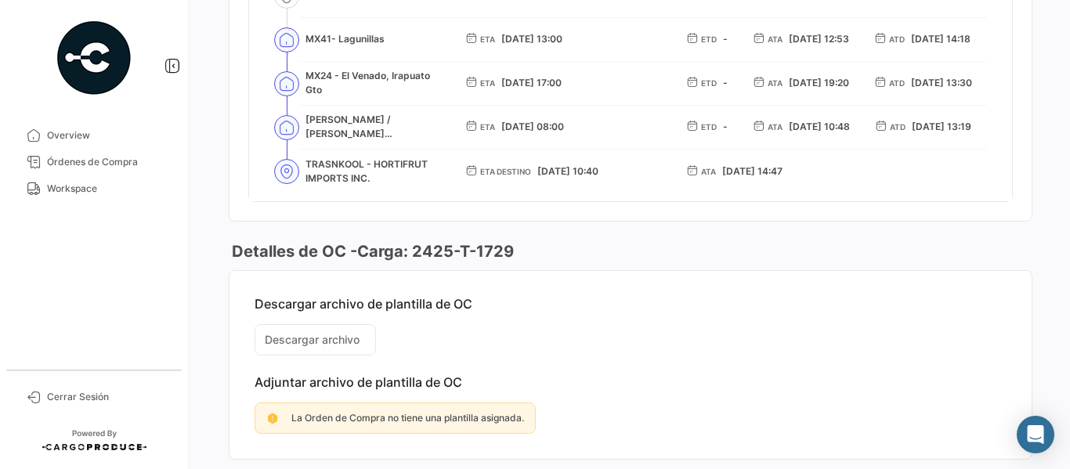
scroll to position [1254, 0]
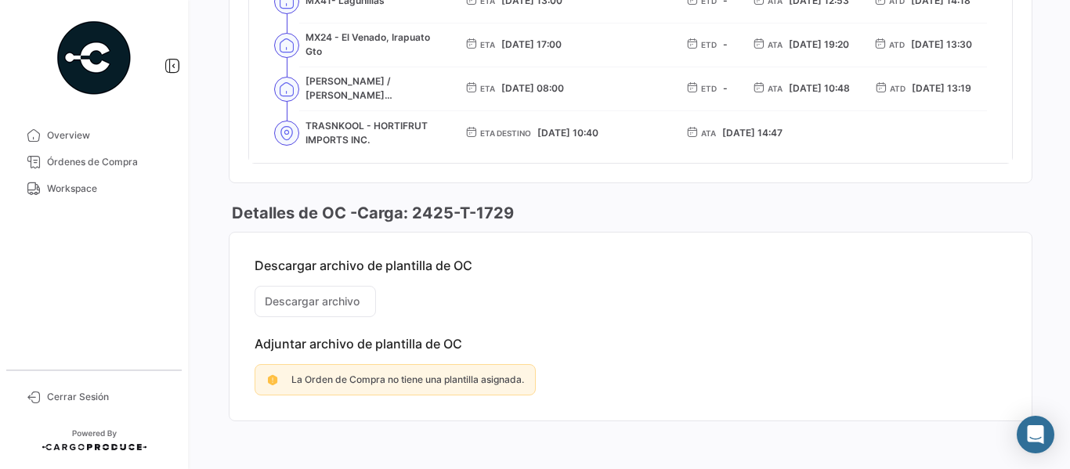
drag, startPoint x: 309, startPoint y: 296, endPoint x: 294, endPoint y: 298, distance: 15.1
click at [309, 295] on mat-card-content "Descargar archivo de plantilla de OC Descargar archivo Adjuntar archivo de plan…" at bounding box center [631, 327] width 802 height 188
click at [323, 304] on mat-card-content "Descargar archivo de plantilla de OC Descargar archivo Adjuntar archivo de plan…" at bounding box center [631, 327] width 802 height 188
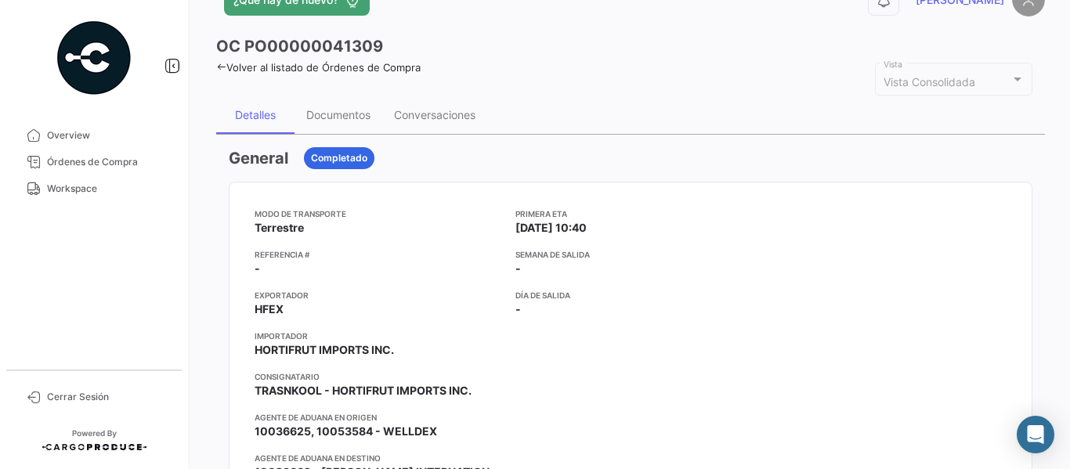
scroll to position [0, 0]
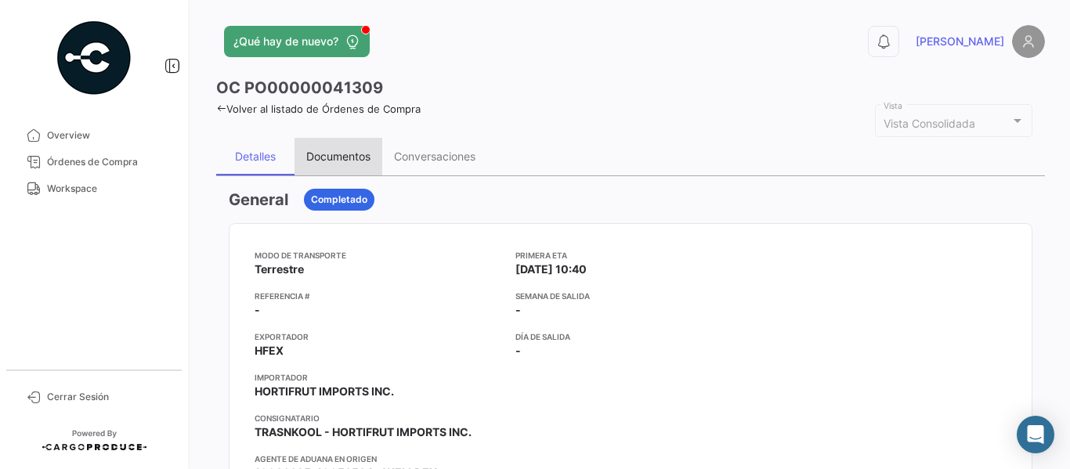
click at [327, 153] on div "Documentos" at bounding box center [338, 156] width 64 height 13
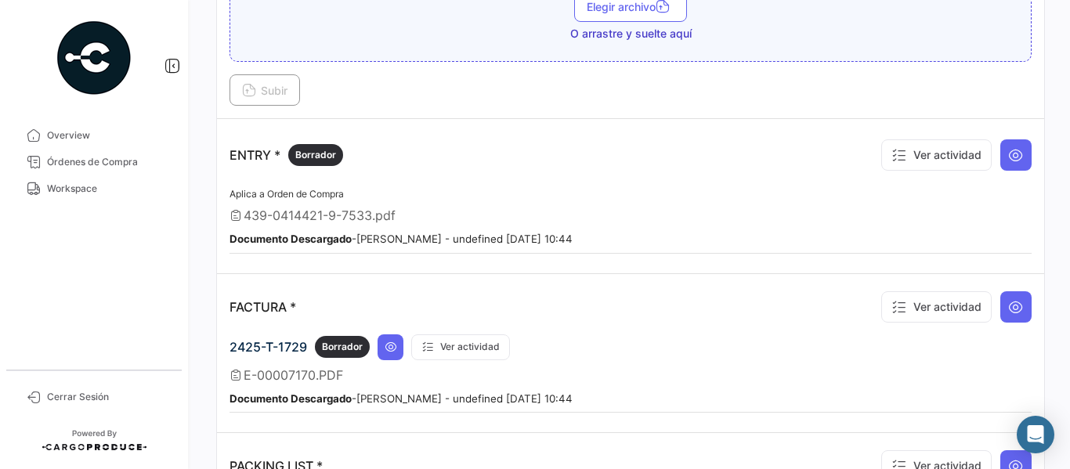
scroll to position [1567, 0]
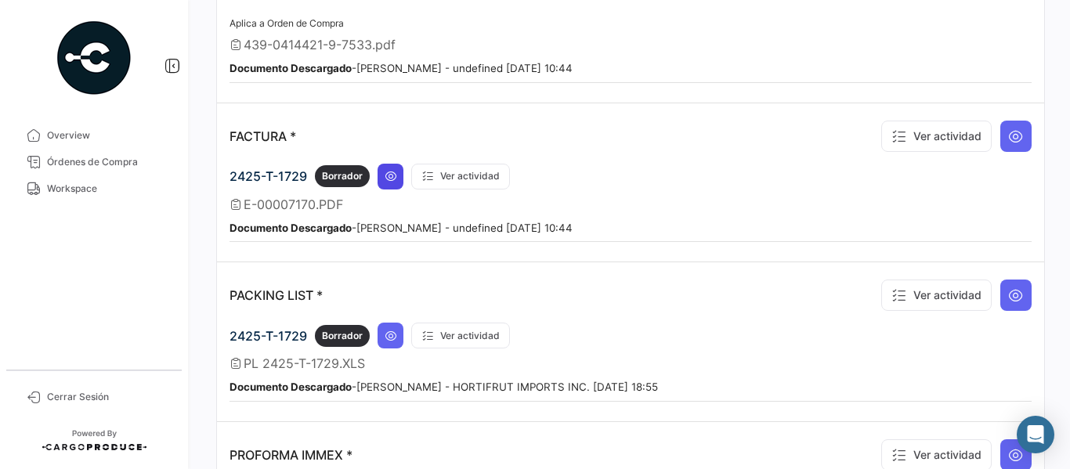
click at [386, 173] on icon at bounding box center [391, 176] width 13 height 13
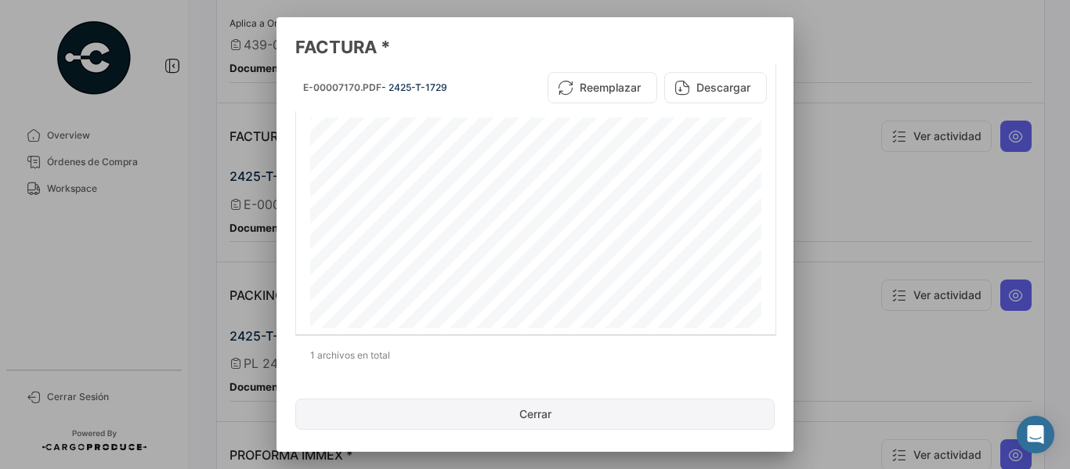
scroll to position [235, 0]
click at [532, 410] on button "Cerrar" at bounding box center [534, 414] width 479 height 31
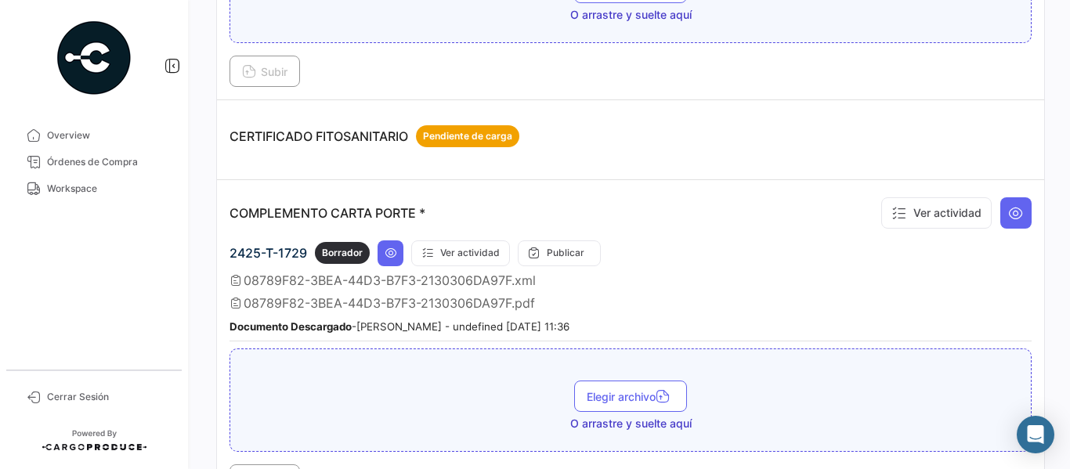
scroll to position [281, 0]
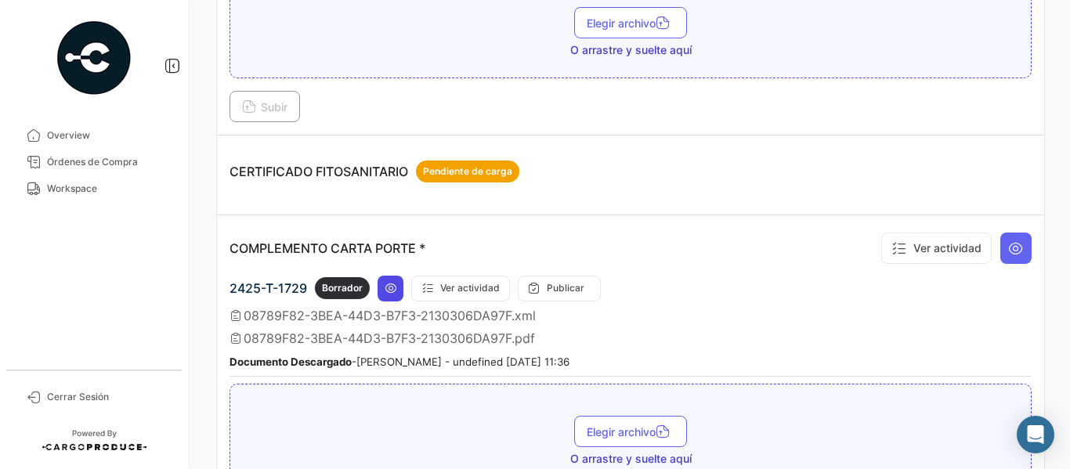
click at [387, 295] on icon at bounding box center [391, 288] width 13 height 13
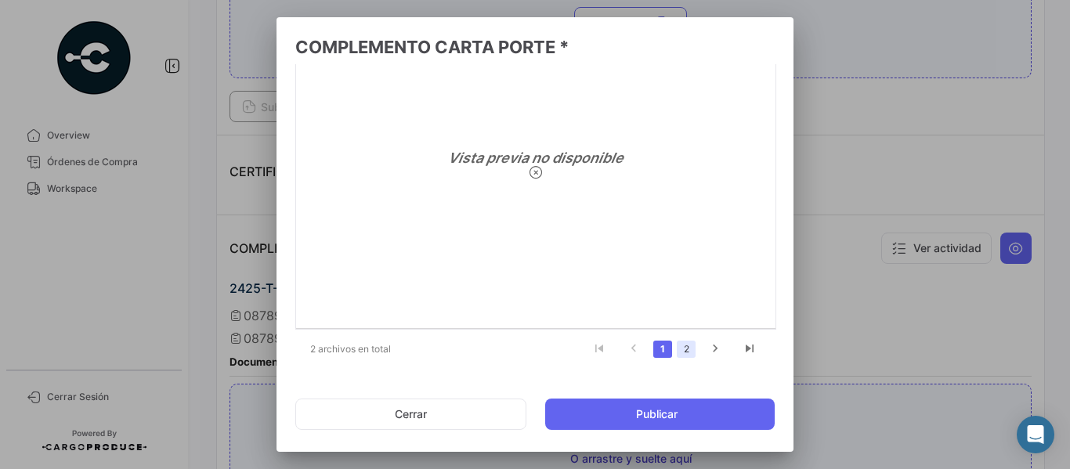
click at [682, 349] on link "2" at bounding box center [686, 349] width 19 height 17
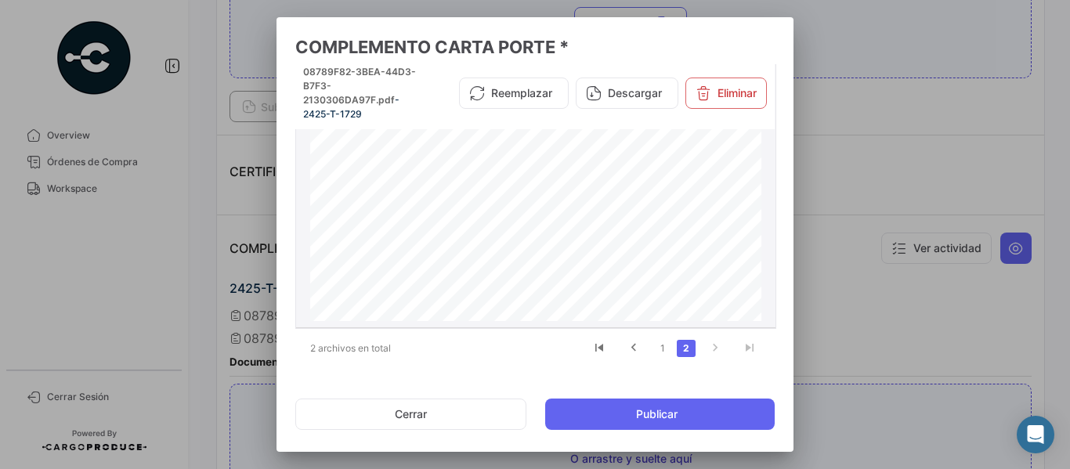
scroll to position [78, 0]
click at [445, 417] on button "Cerrar" at bounding box center [410, 414] width 231 height 31
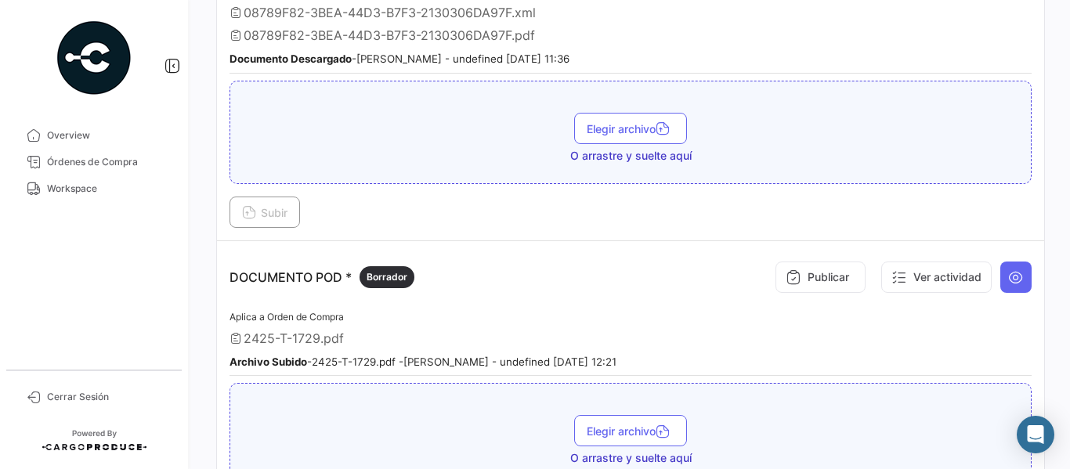
scroll to position [595, 0]
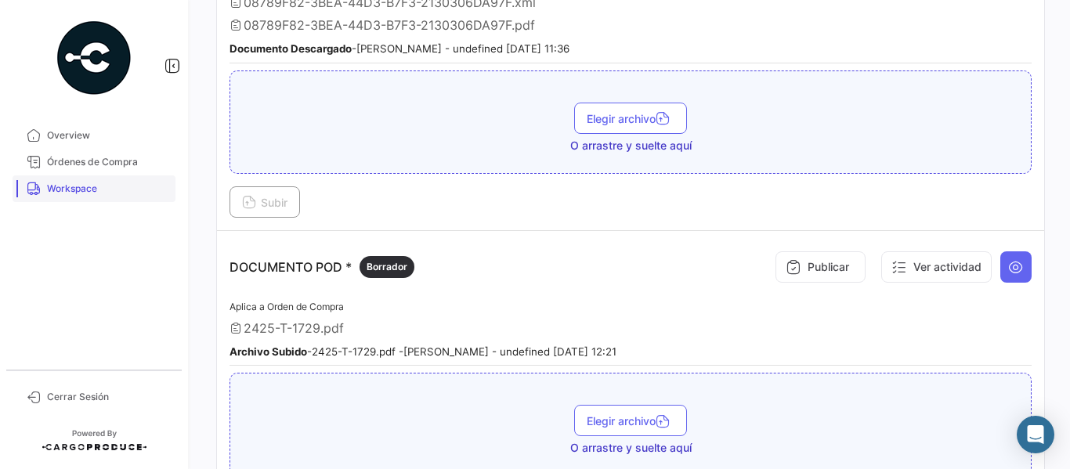
drag, startPoint x: 78, startPoint y: 193, endPoint x: 125, endPoint y: 199, distance: 47.4
click at [78, 193] on span "Workspace" at bounding box center [108, 189] width 122 height 14
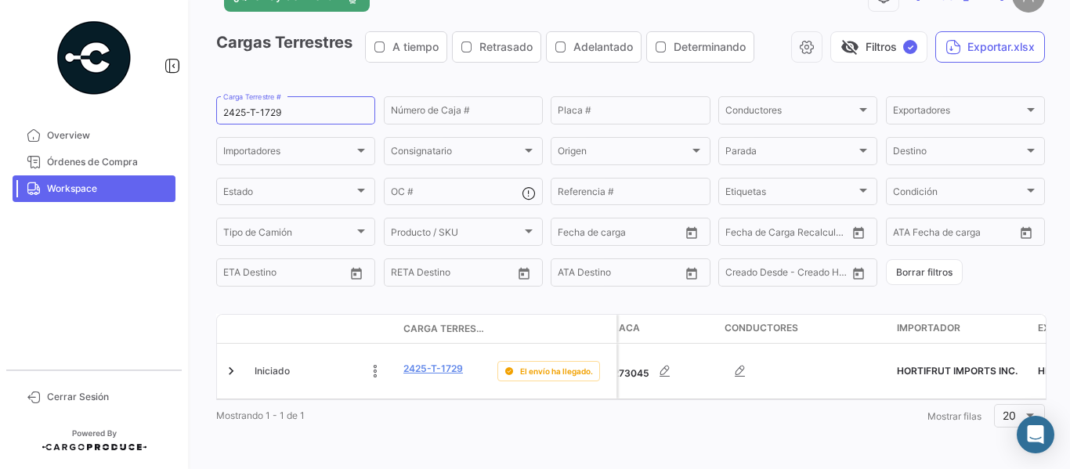
scroll to position [0, 67]
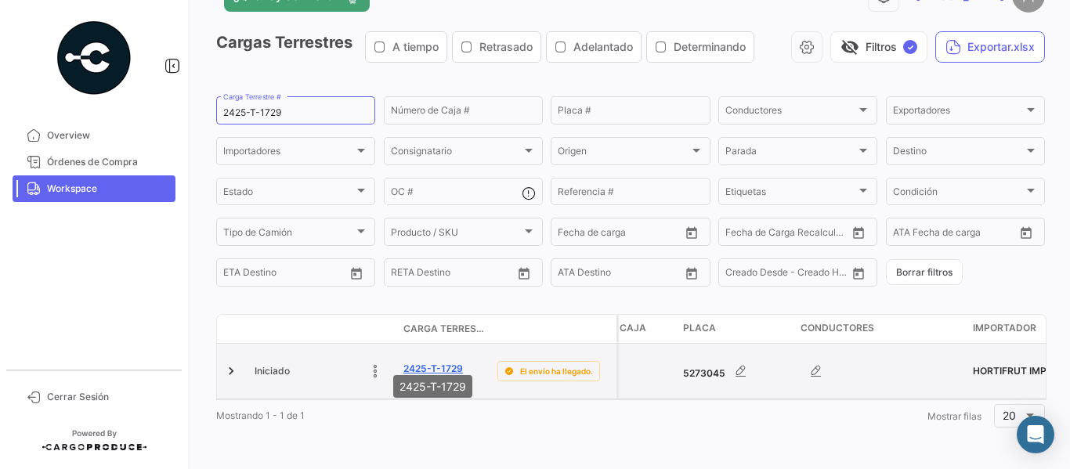
click at [443, 362] on link "2425-T-1729" at bounding box center [433, 369] width 60 height 14
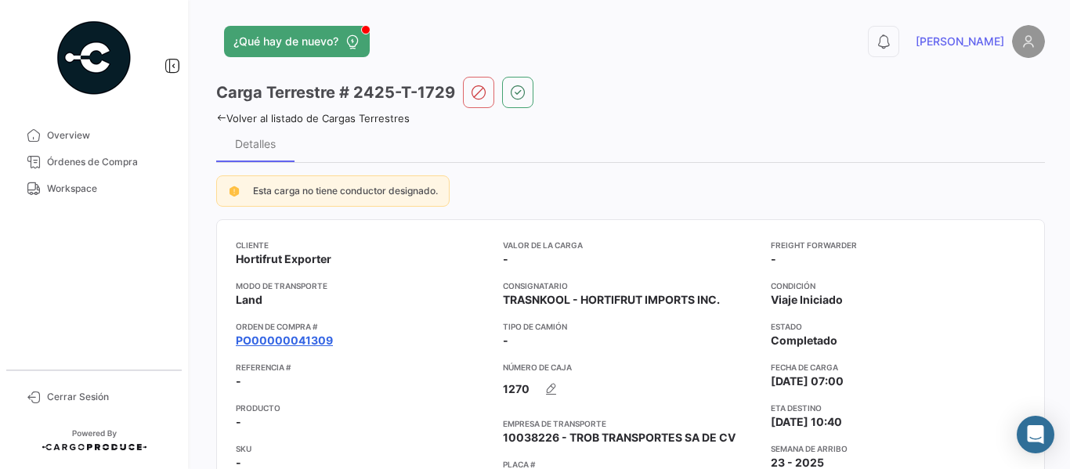
click at [303, 336] on link "PO00000041309" at bounding box center [284, 341] width 97 height 16
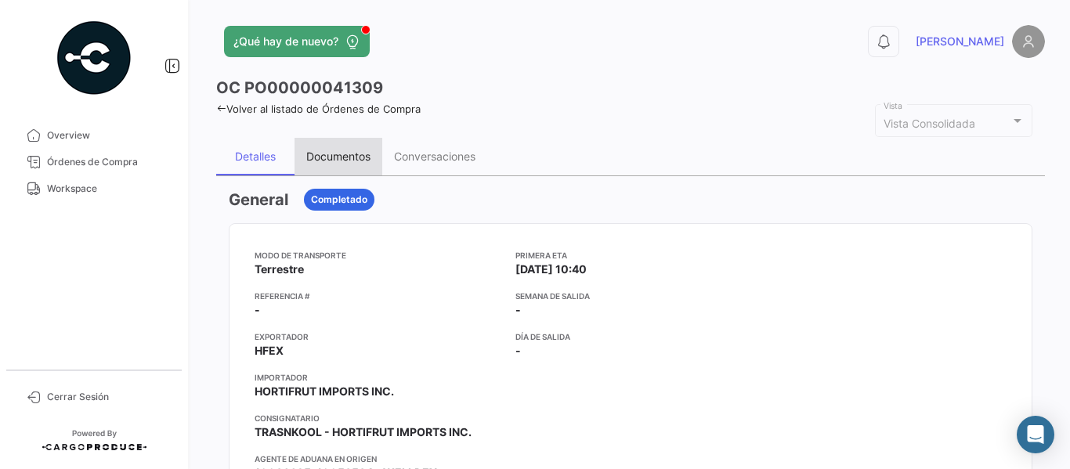
click at [346, 152] on div "Documentos" at bounding box center [338, 156] width 64 height 13
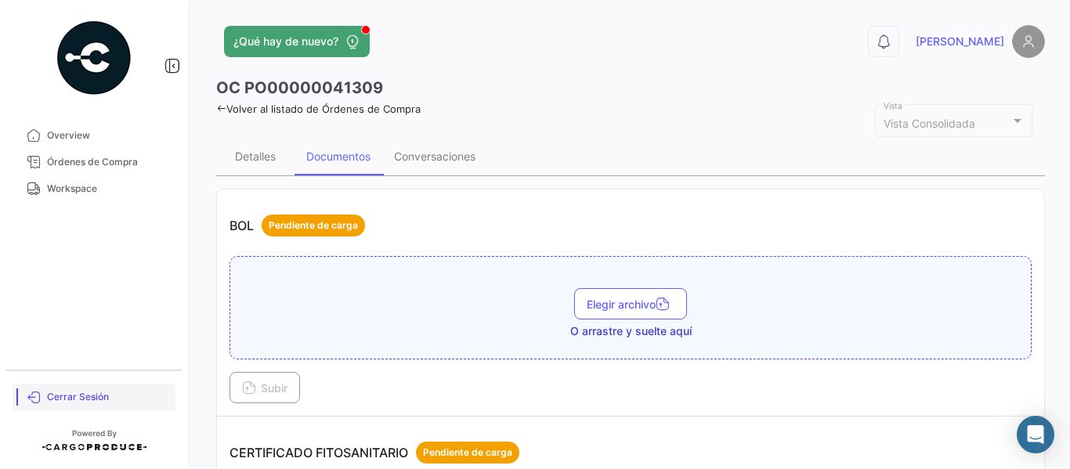
drag, startPoint x: 915, startPoint y: 1, endPoint x: 56, endPoint y: 400, distance: 946.8
click at [56, 400] on span "Cerrar Sesión" at bounding box center [108, 397] width 122 height 14
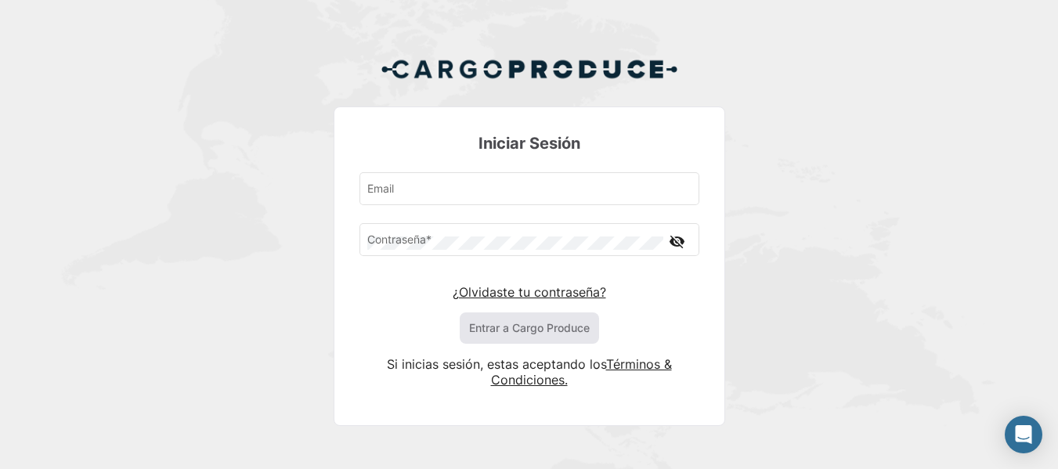
type input "[PERSON_NAME][EMAIL_ADDRESS][PERSON_NAME][DOMAIN_NAME]"
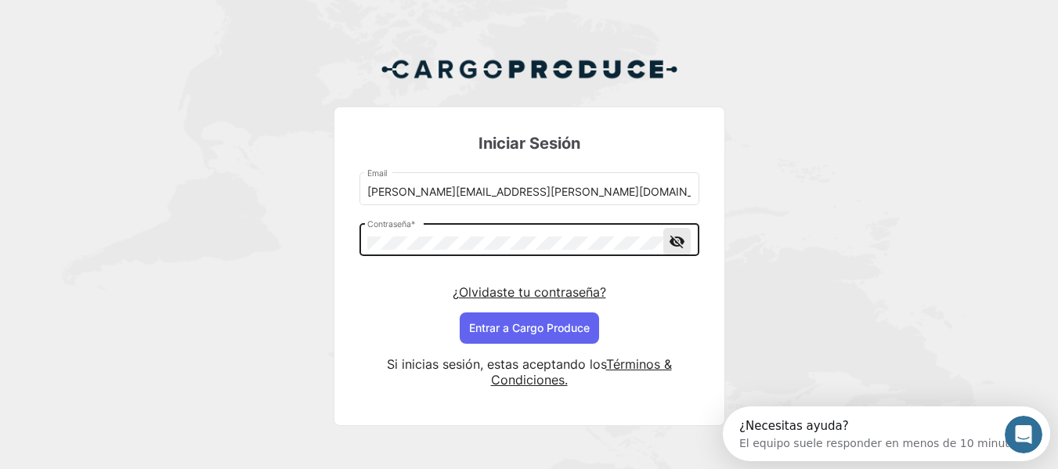
click at [675, 241] on mat-icon "visibility_off" at bounding box center [677, 242] width 19 height 20
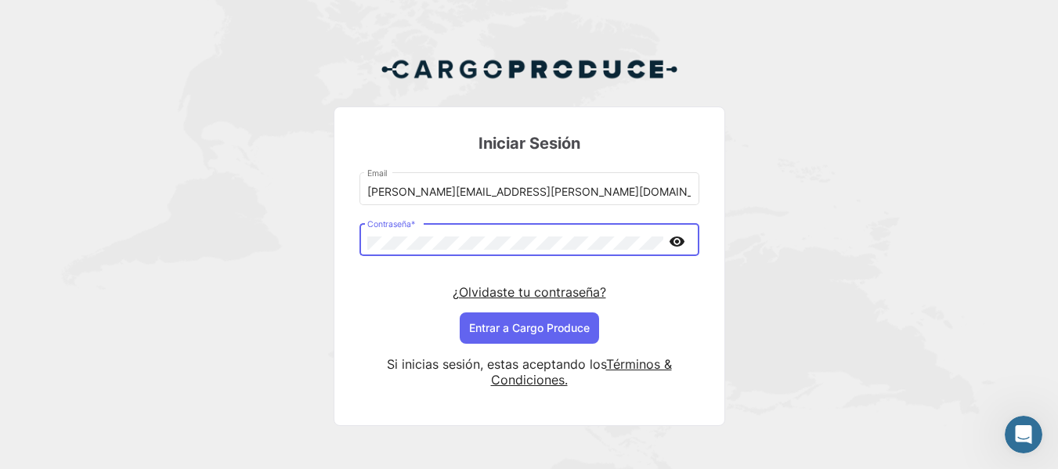
click at [675, 241] on mat-icon "visibility" at bounding box center [677, 242] width 19 height 20
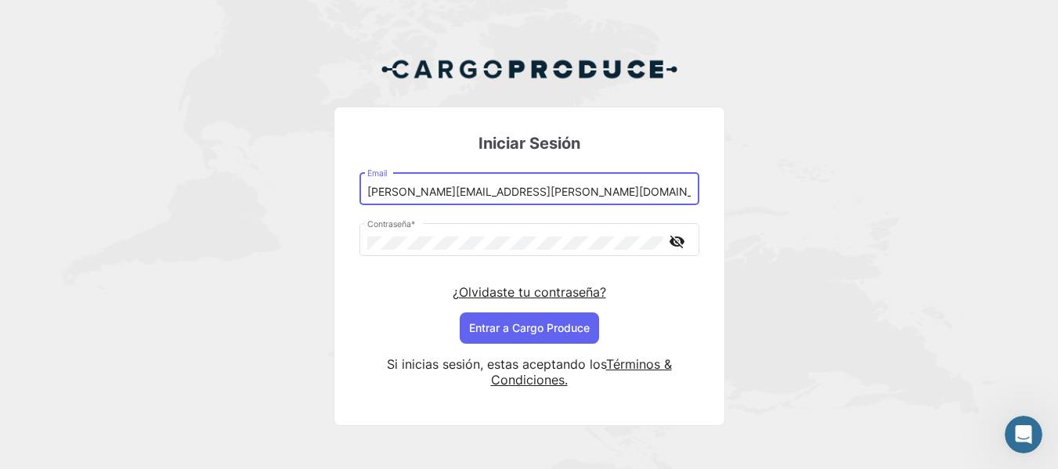
drag, startPoint x: 512, startPoint y: 192, endPoint x: 339, endPoint y: 186, distance: 172.4
click at [339, 186] on mat-card "Iniciar Sesión [PERSON_NAME][EMAIL_ADDRESS][PERSON_NAME][DOMAIN_NAME] Email Con…" at bounding box center [530, 267] width 392 height 320
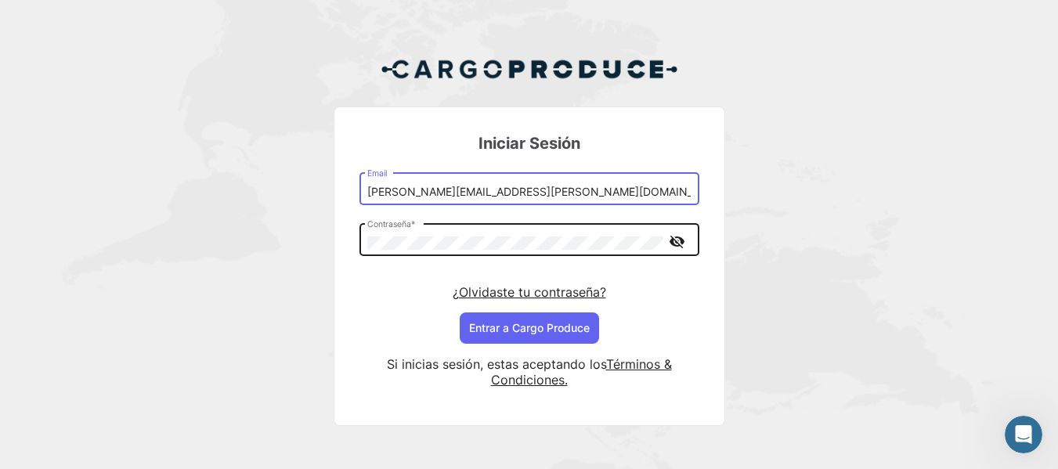
click at [676, 239] on mat-icon "visibility_off" at bounding box center [677, 242] width 19 height 20
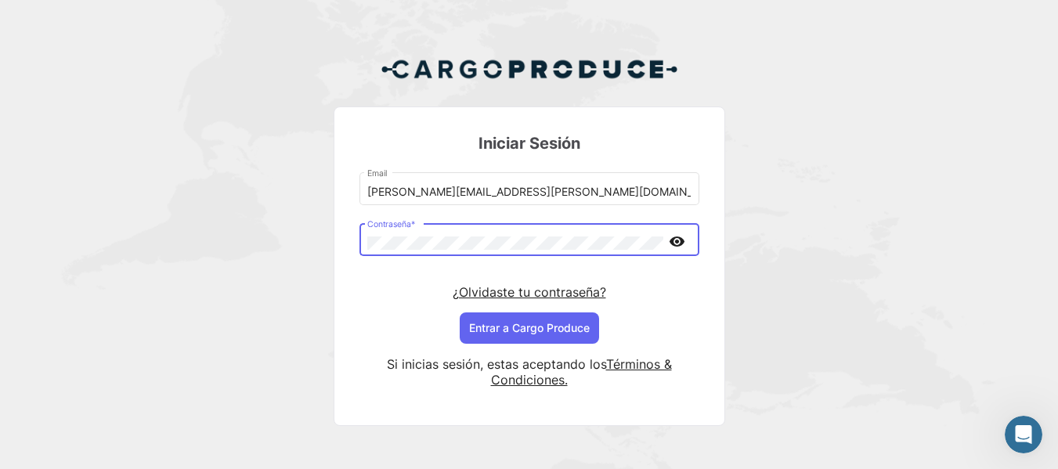
click at [342, 251] on mat-card "Iniciar Sesión [PERSON_NAME][EMAIL_ADDRESS][PERSON_NAME][DOMAIN_NAME] Email Con…" at bounding box center [530, 267] width 392 height 320
click at [677, 244] on mat-icon "visibility" at bounding box center [677, 242] width 19 height 20
